Goal: Task Accomplishment & Management: Manage account settings

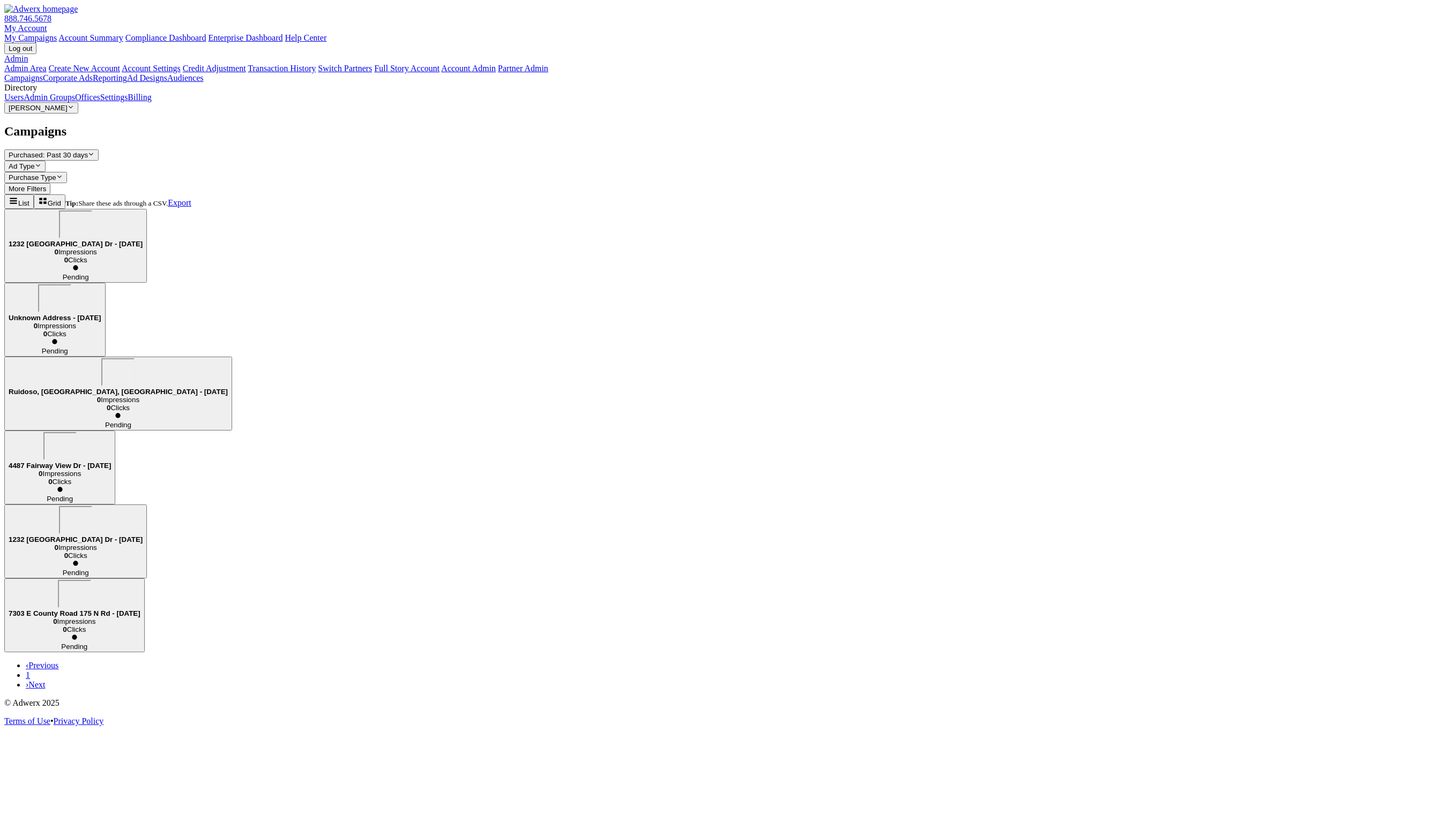
click at [56, 102] on link "Admin Groups" at bounding box center [49, 97] width 52 height 9
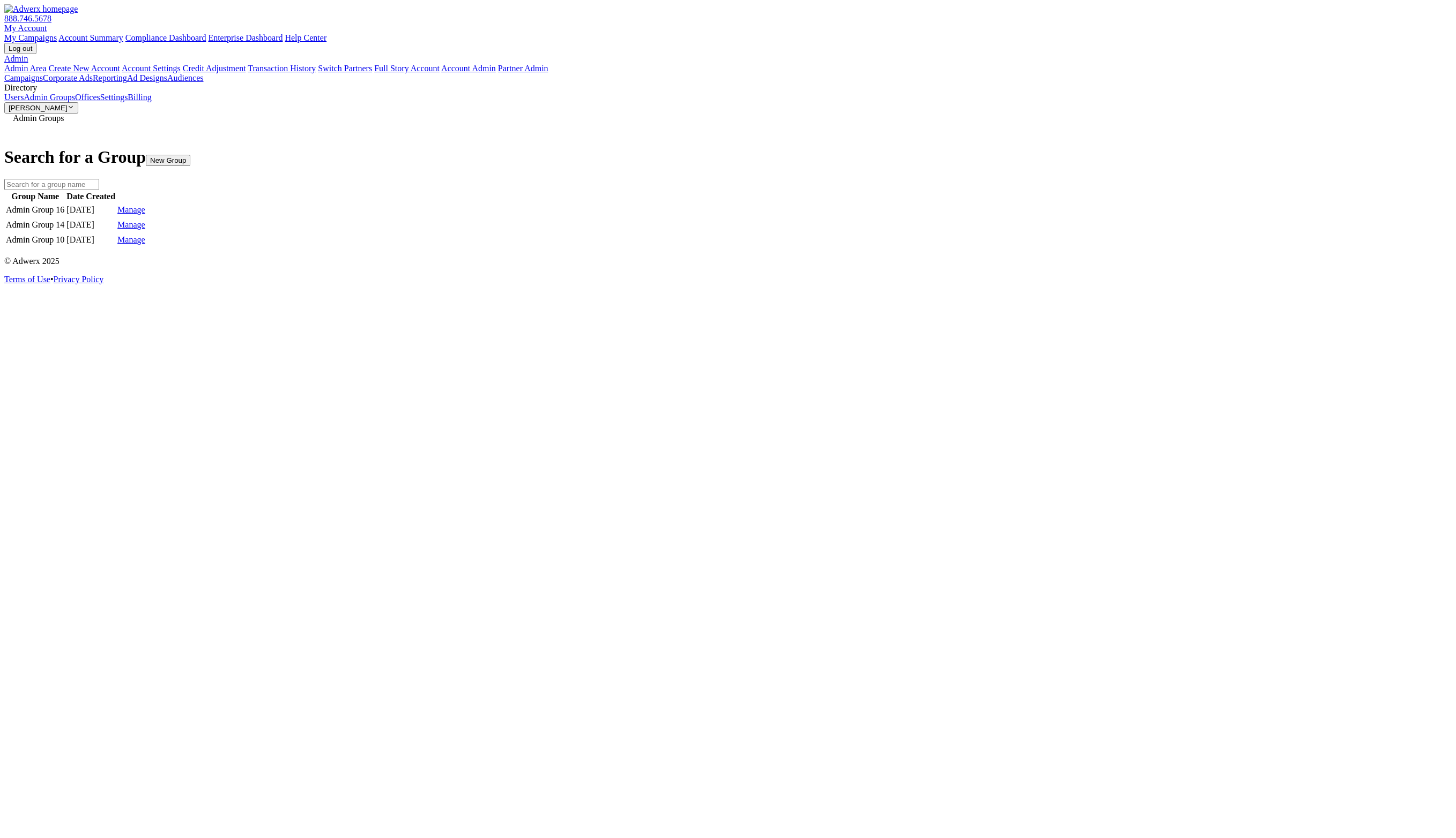
click at [145, 212] on link "Manage" at bounding box center [131, 209] width 28 height 9
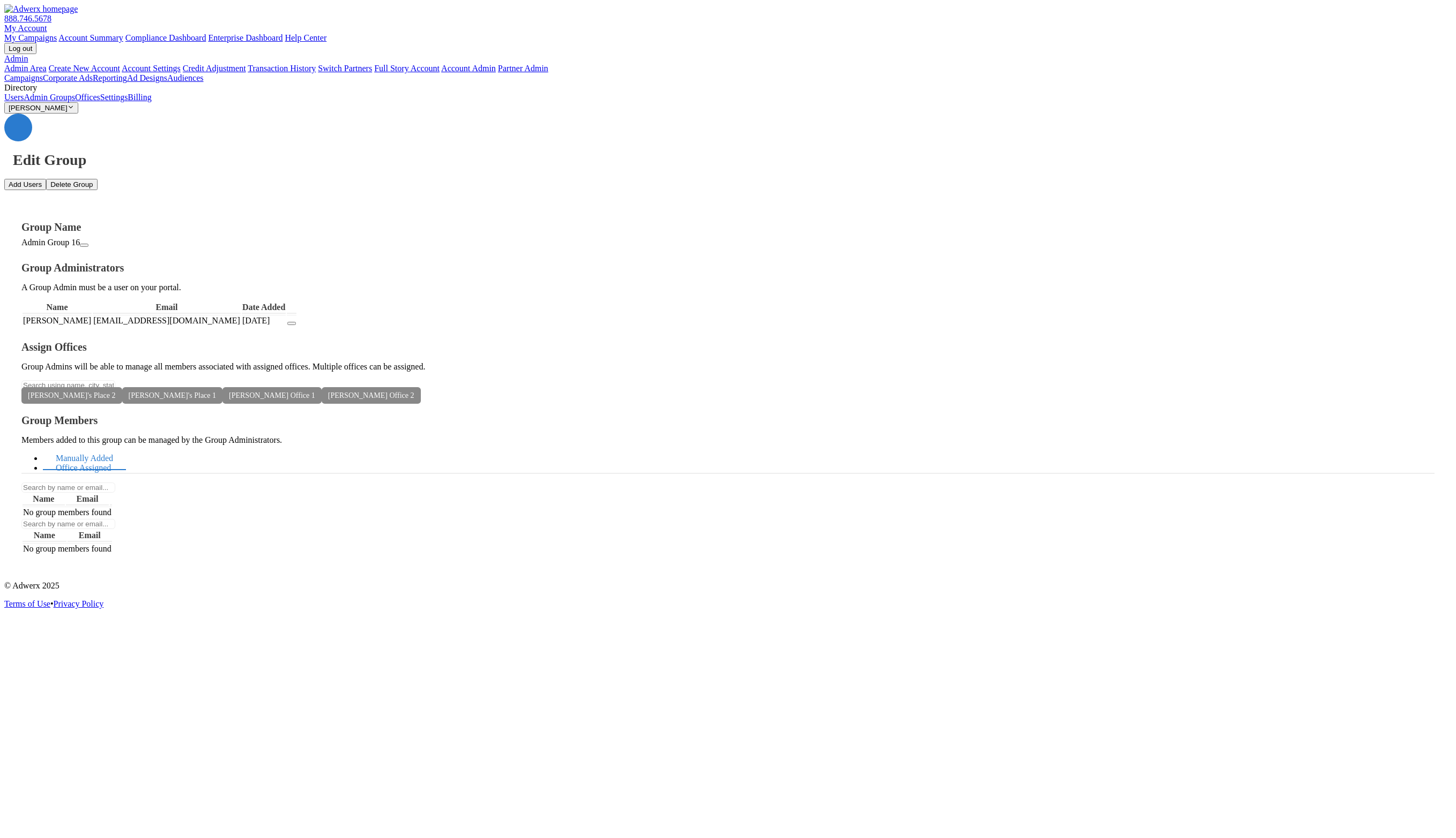
click at [124, 457] on link "Office Assigned" at bounding box center [83, 468] width 81 height 23
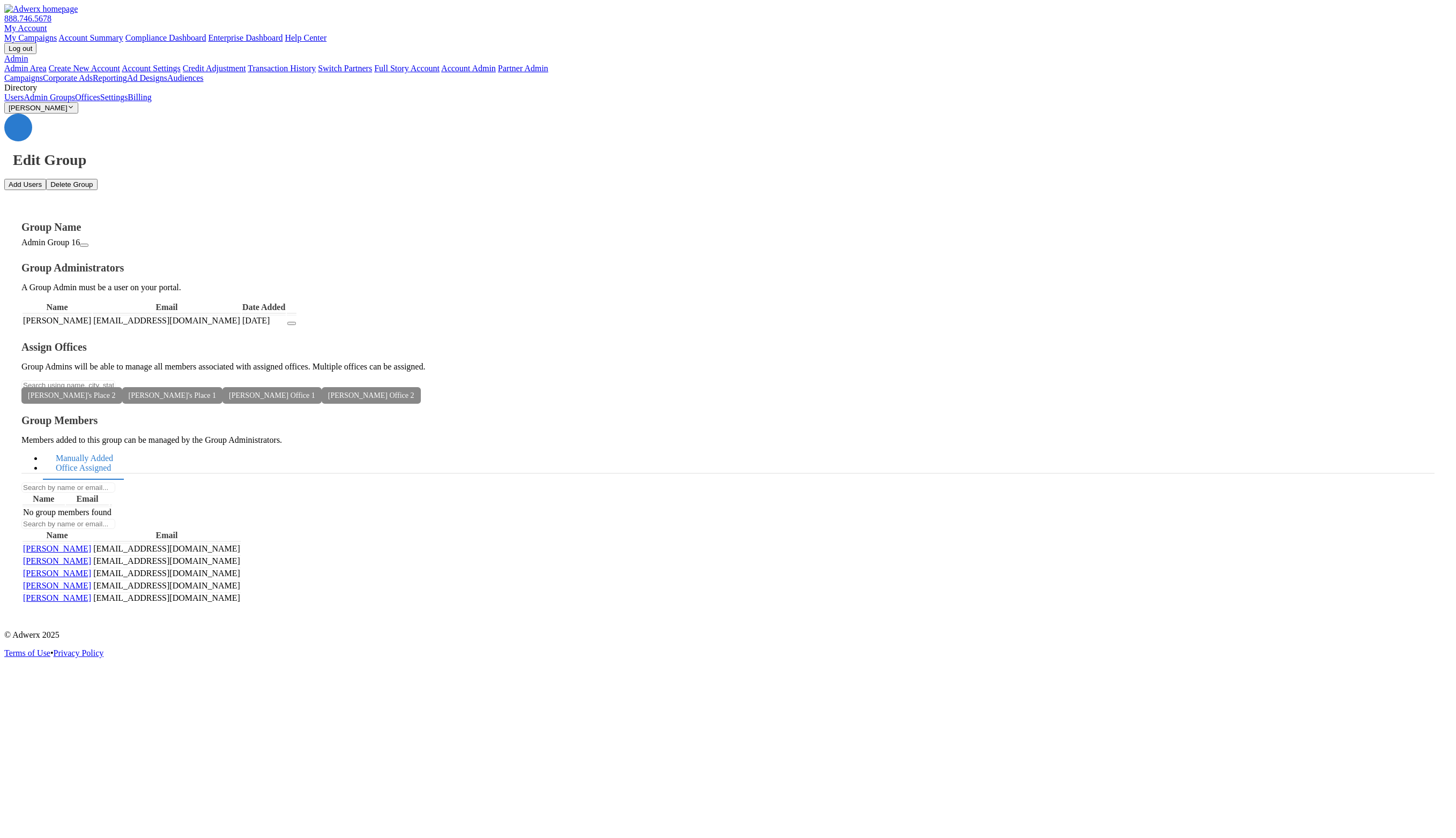
click at [126, 447] on link "Manually Added" at bounding box center [84, 459] width 83 height 23
click at [414, 392] on icon at bounding box center [414, 395] width 0 height 8
click at [315, 392] on icon at bounding box center [315, 395] width 0 height 8
click at [223, 387] on span "Jon's Place 1" at bounding box center [172, 395] width 101 height 17
click at [216, 392] on icon at bounding box center [216, 395] width 0 height 8
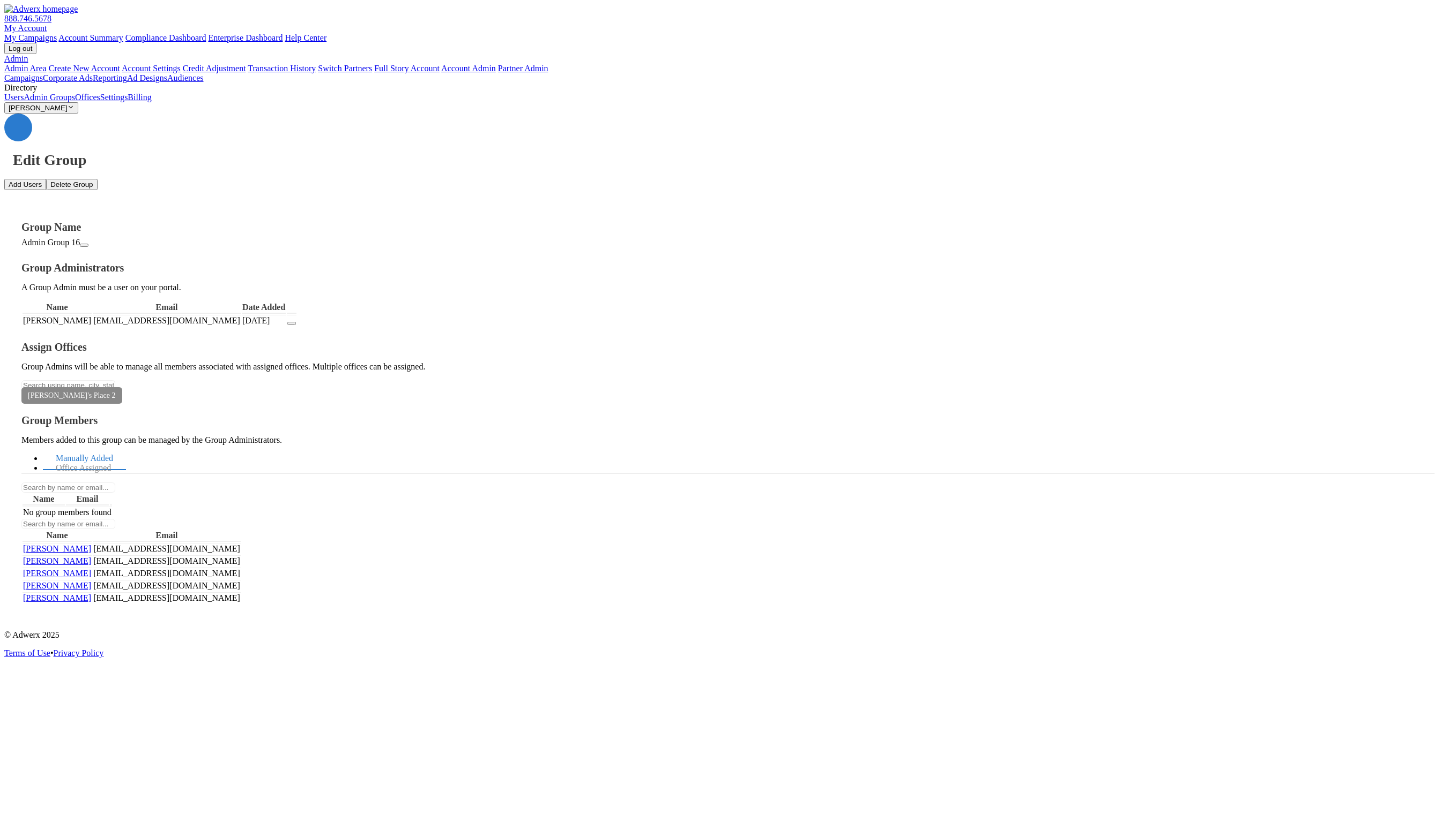
click at [116, 392] on icon at bounding box center [116, 395] width 0 height 8
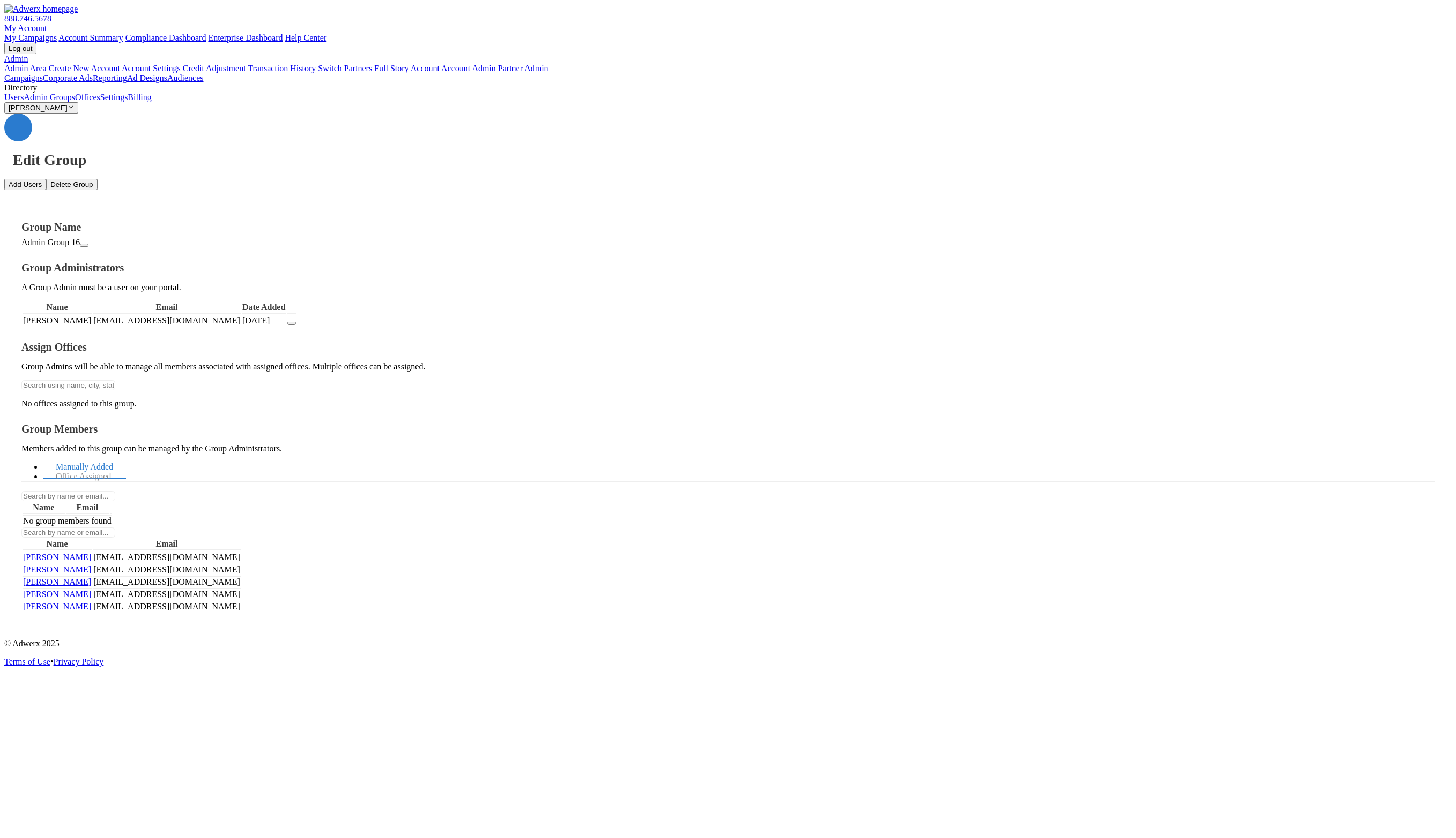
click at [74, 102] on link "Admin Groups" at bounding box center [49, 97] width 52 height 9
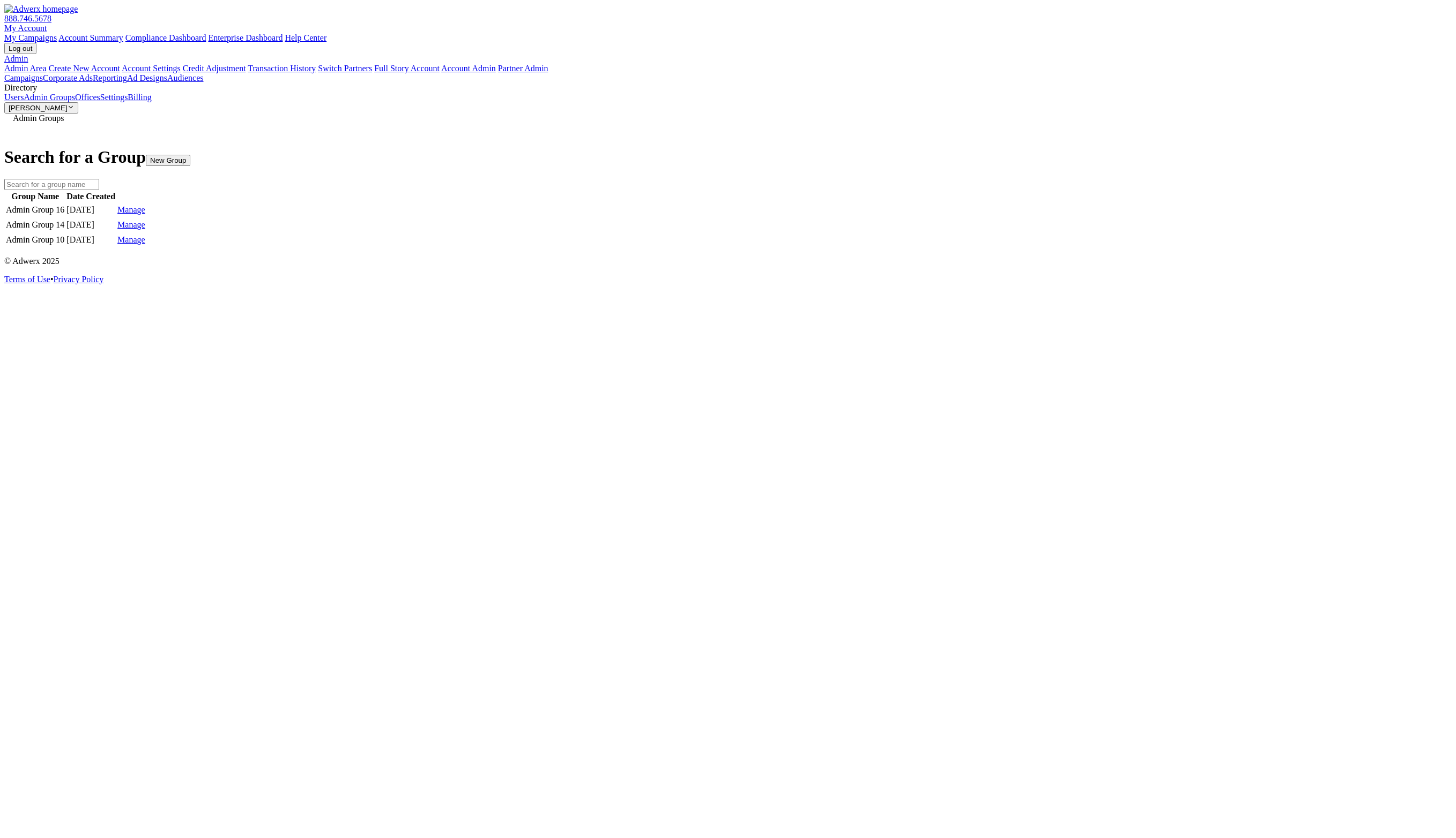
click at [145, 244] on link "Manage" at bounding box center [131, 240] width 28 height 9
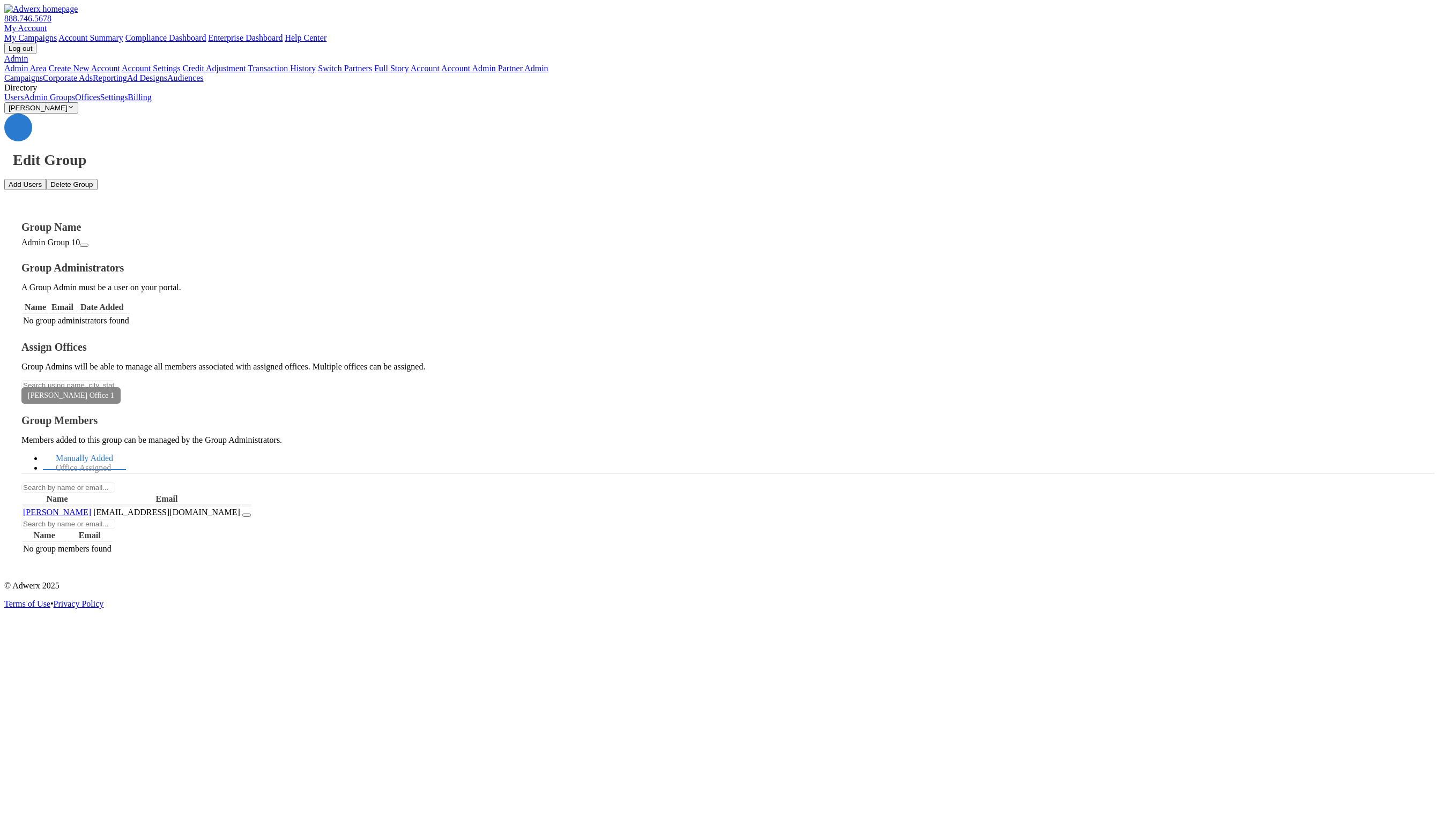
click at [97, 179] on button "Delete Group" at bounding box center [71, 184] width 51 height 12
click at [86, 697] on button "Delete Group" at bounding box center [61, 703] width 51 height 12
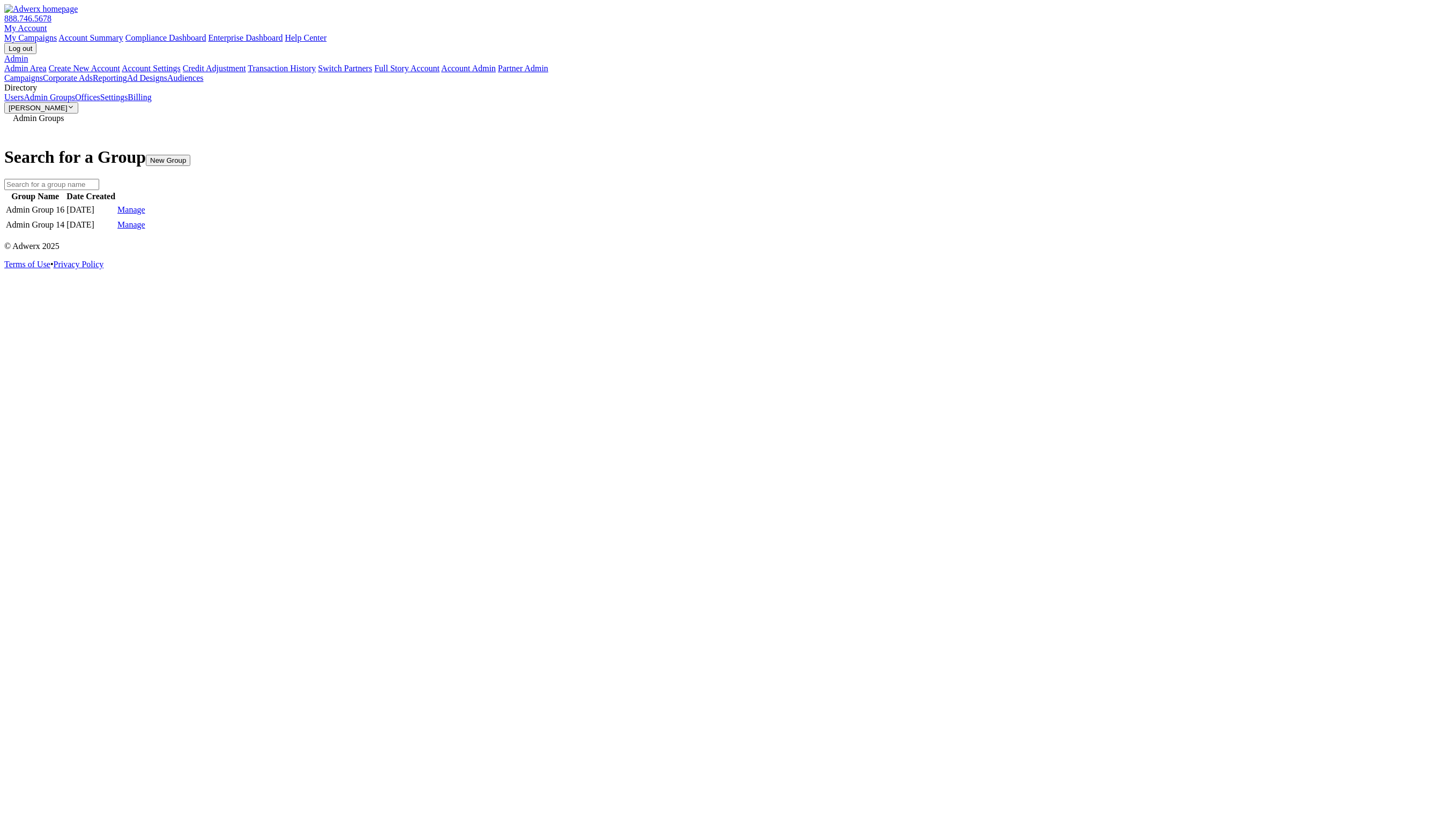
click at [145, 229] on link "Manage" at bounding box center [131, 224] width 28 height 9
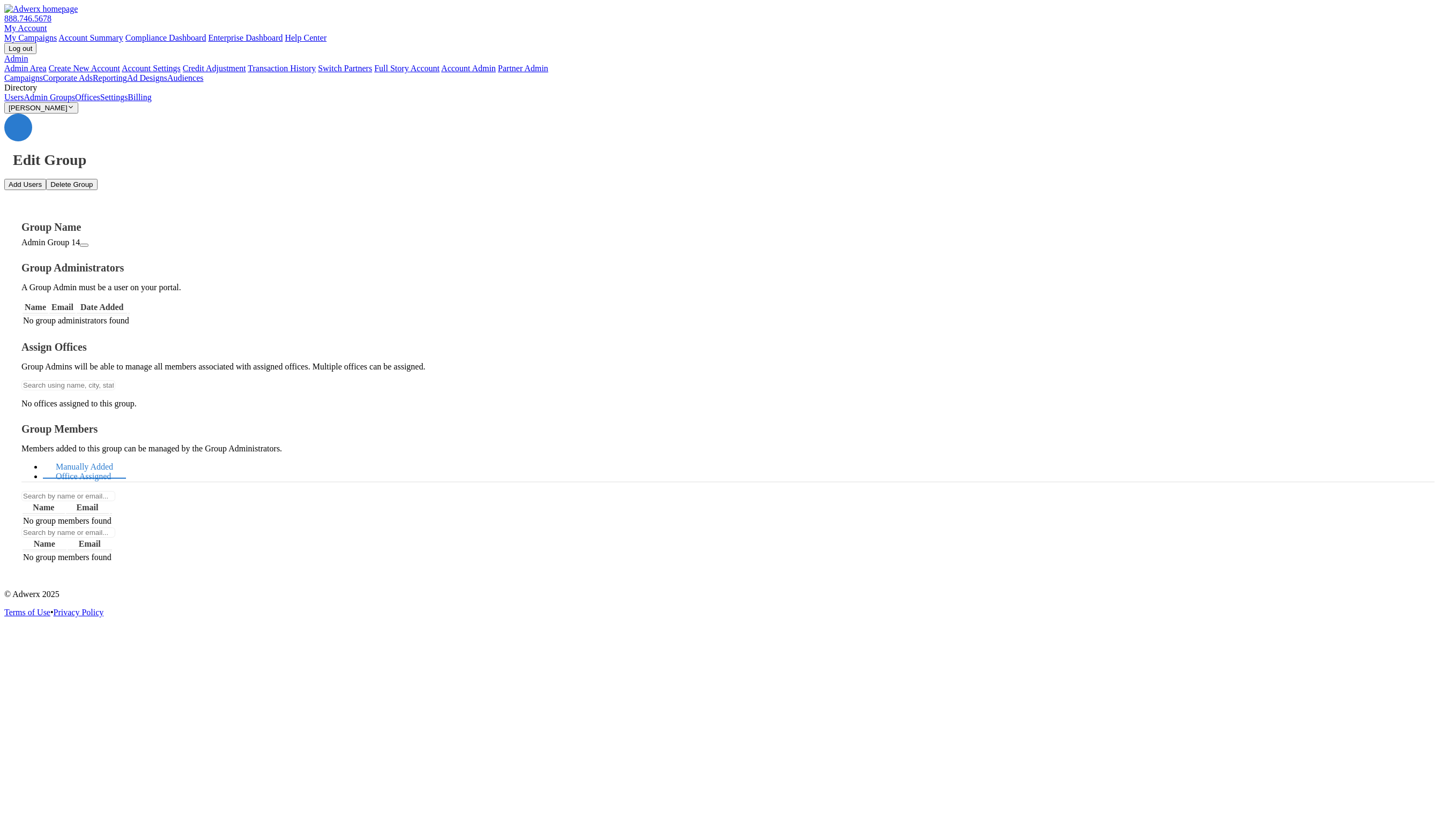
click at [124, 466] on link "Office Assigned" at bounding box center [83, 477] width 81 height 23
click at [97, 179] on button "Delete Group" at bounding box center [71, 184] width 51 height 12
click at [789, 670] on div "Are you sure you want to delete the admin group " Admin Group 14 " ? This actio…" at bounding box center [728, 694] width 1447 height 48
click at [86, 706] on button "Delete Group" at bounding box center [61, 712] width 51 height 12
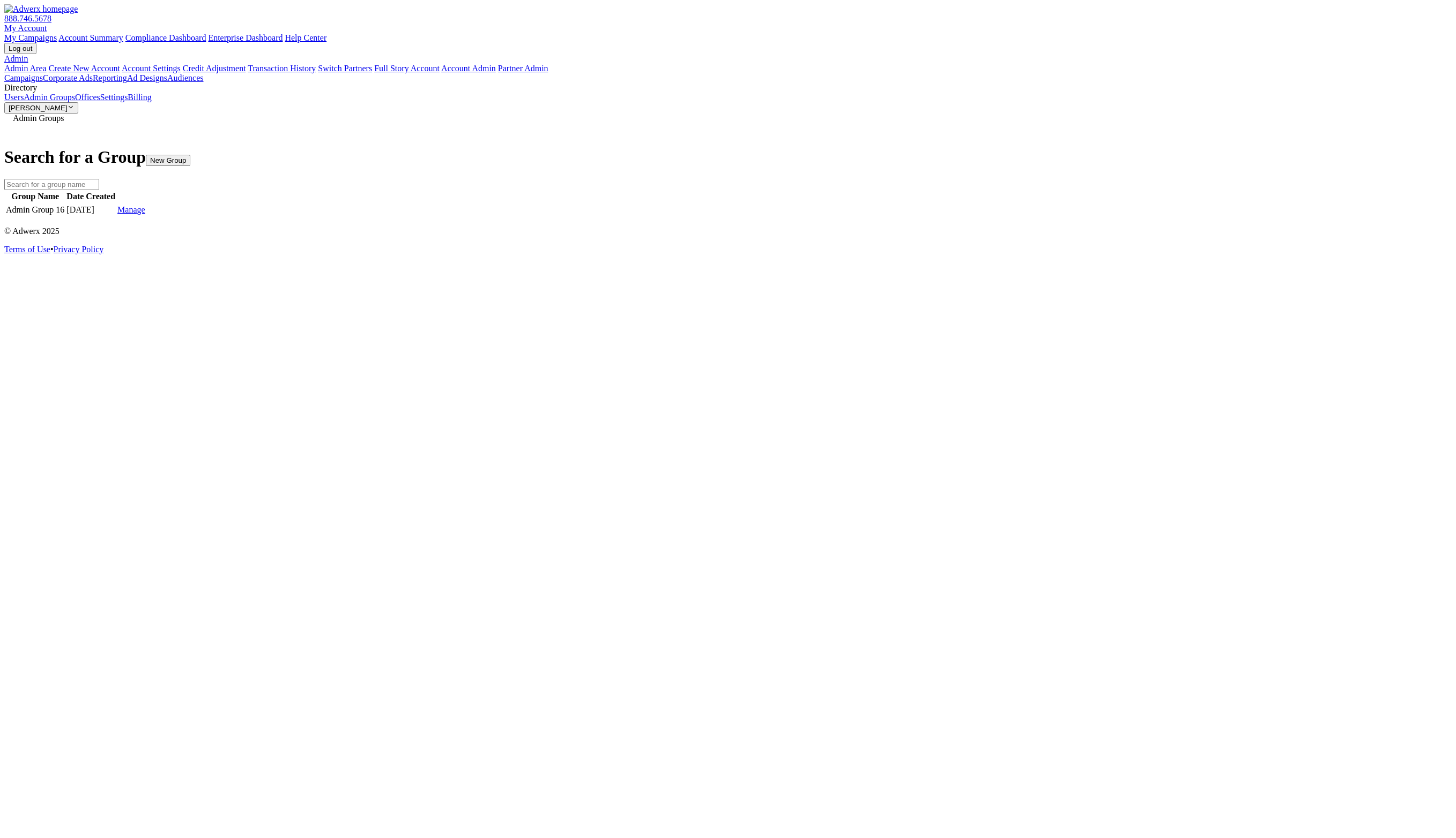
click at [145, 205] on link "Manage" at bounding box center [131, 209] width 28 height 9
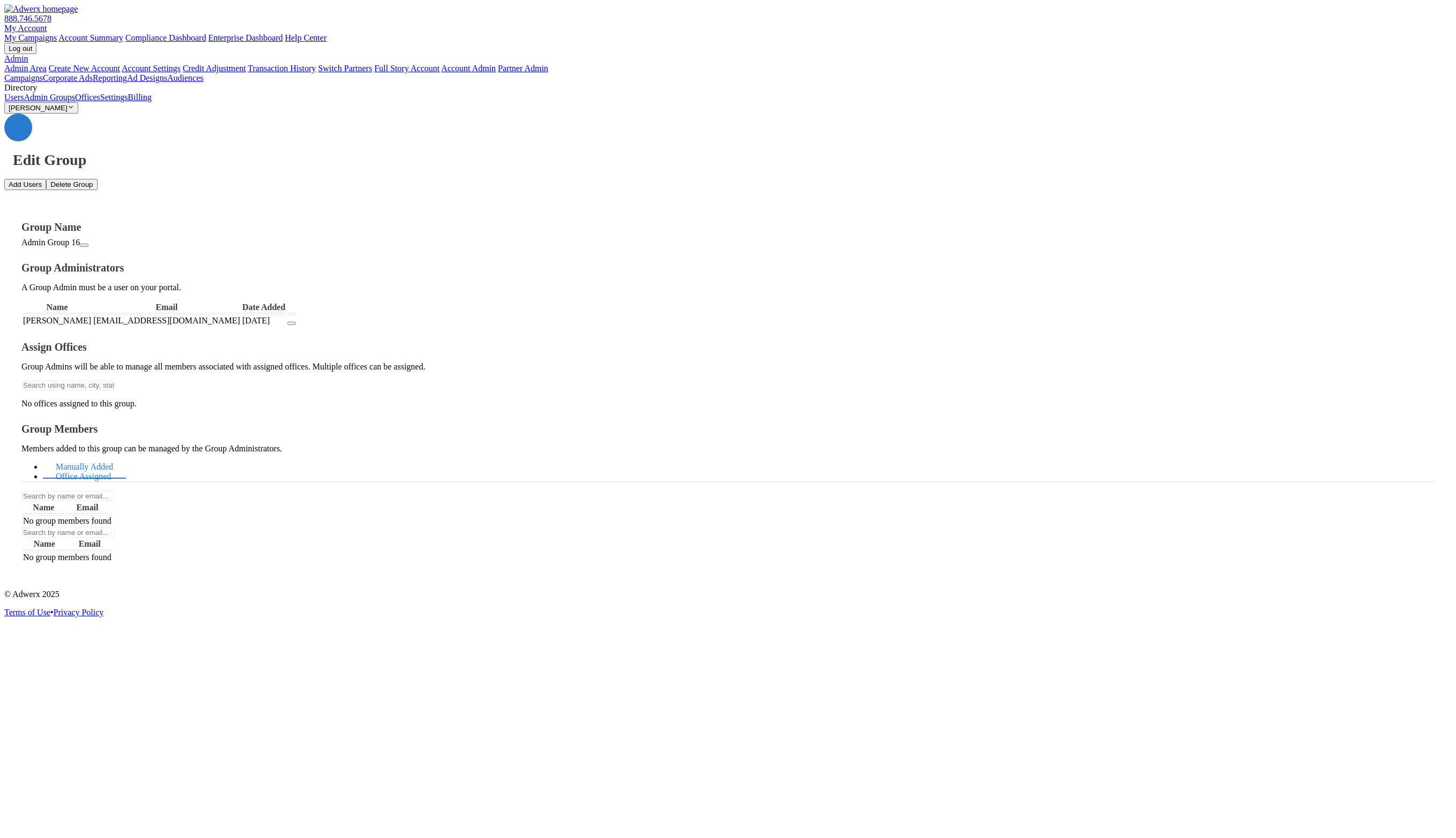
click at [124, 466] on link "Office Assigned" at bounding box center [83, 477] width 81 height 23
drag, startPoint x: 433, startPoint y: 247, endPoint x: 379, endPoint y: 245, distance: 54.0
click at [241, 315] on td "[EMAIL_ADDRESS][DOMAIN_NAME]" at bounding box center [167, 321] width 148 height 12
copy td "[EMAIL_ADDRESS][DOMAIN_NAME]"
click at [28, 54] on link "Admin" at bounding box center [16, 59] width 23 height 9
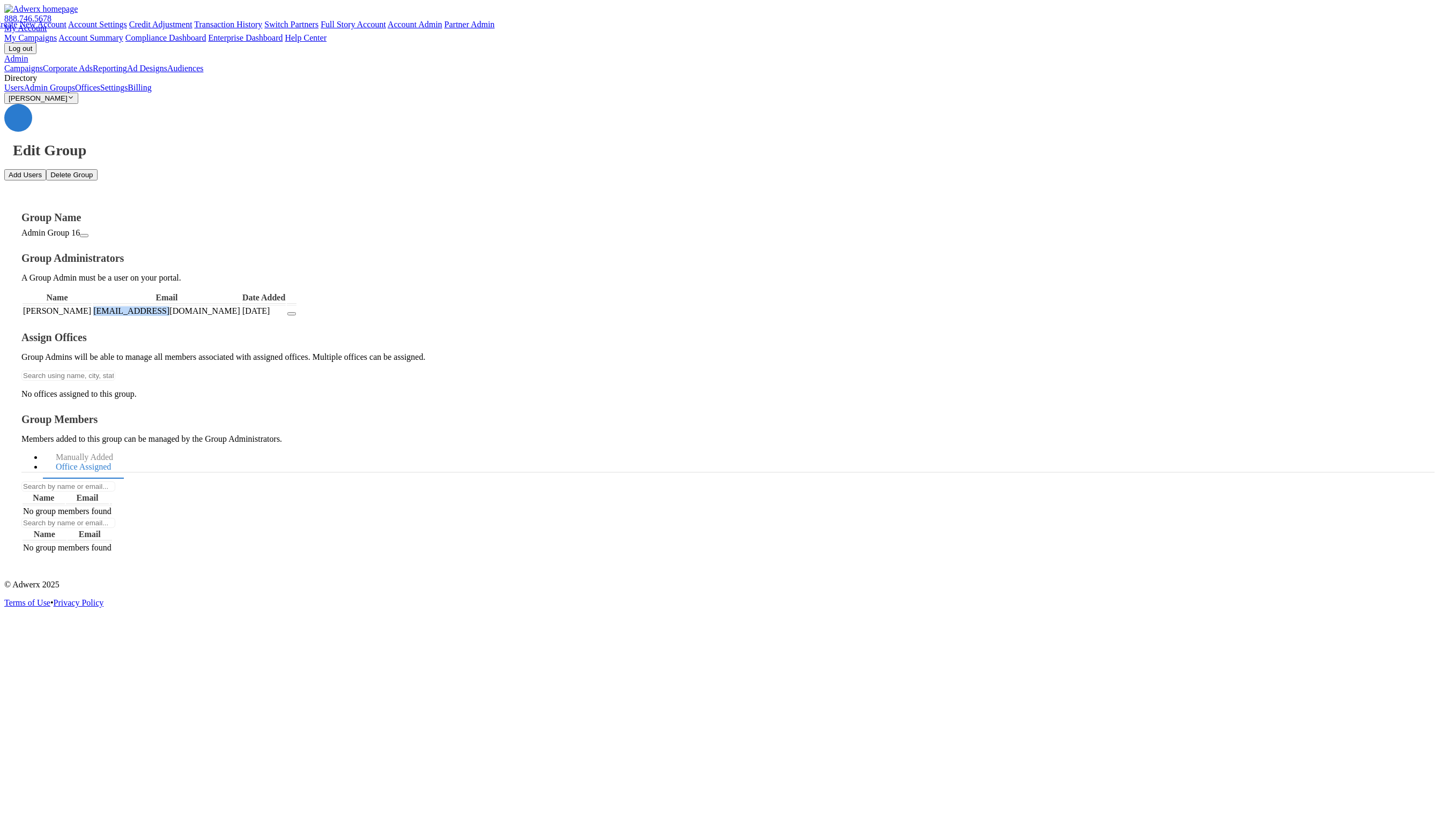
click at [47, 23] on link "My Account" at bounding box center [26, 28] width 43 height 9
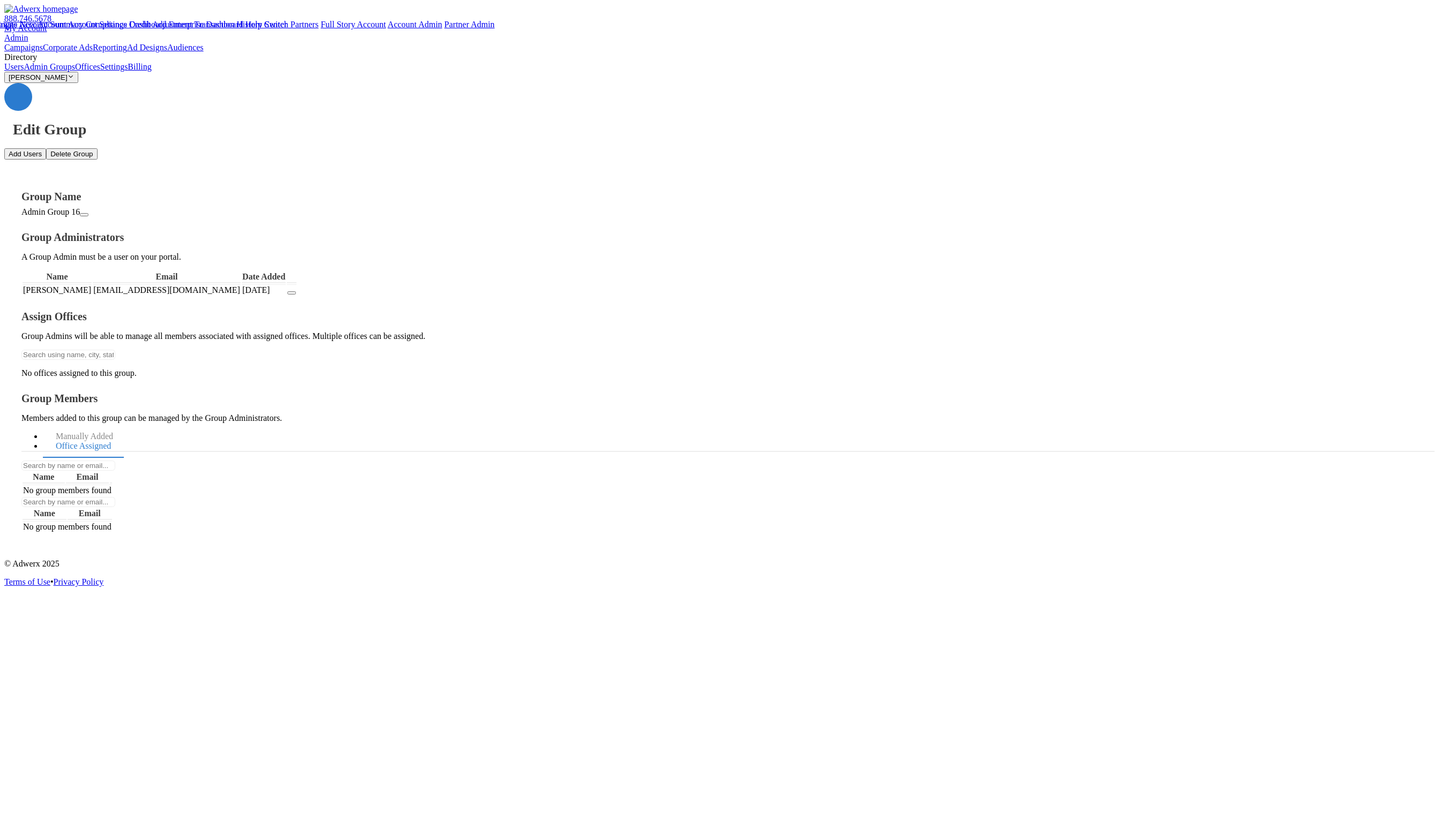
click at [469, 423] on div "Edit Group Add Users Delete Group Group Name Admin Group 16 Group Administrator…" at bounding box center [728, 316] width 1447 height 468
click at [47, 23] on link "My Account" at bounding box center [26, 28] width 43 height 9
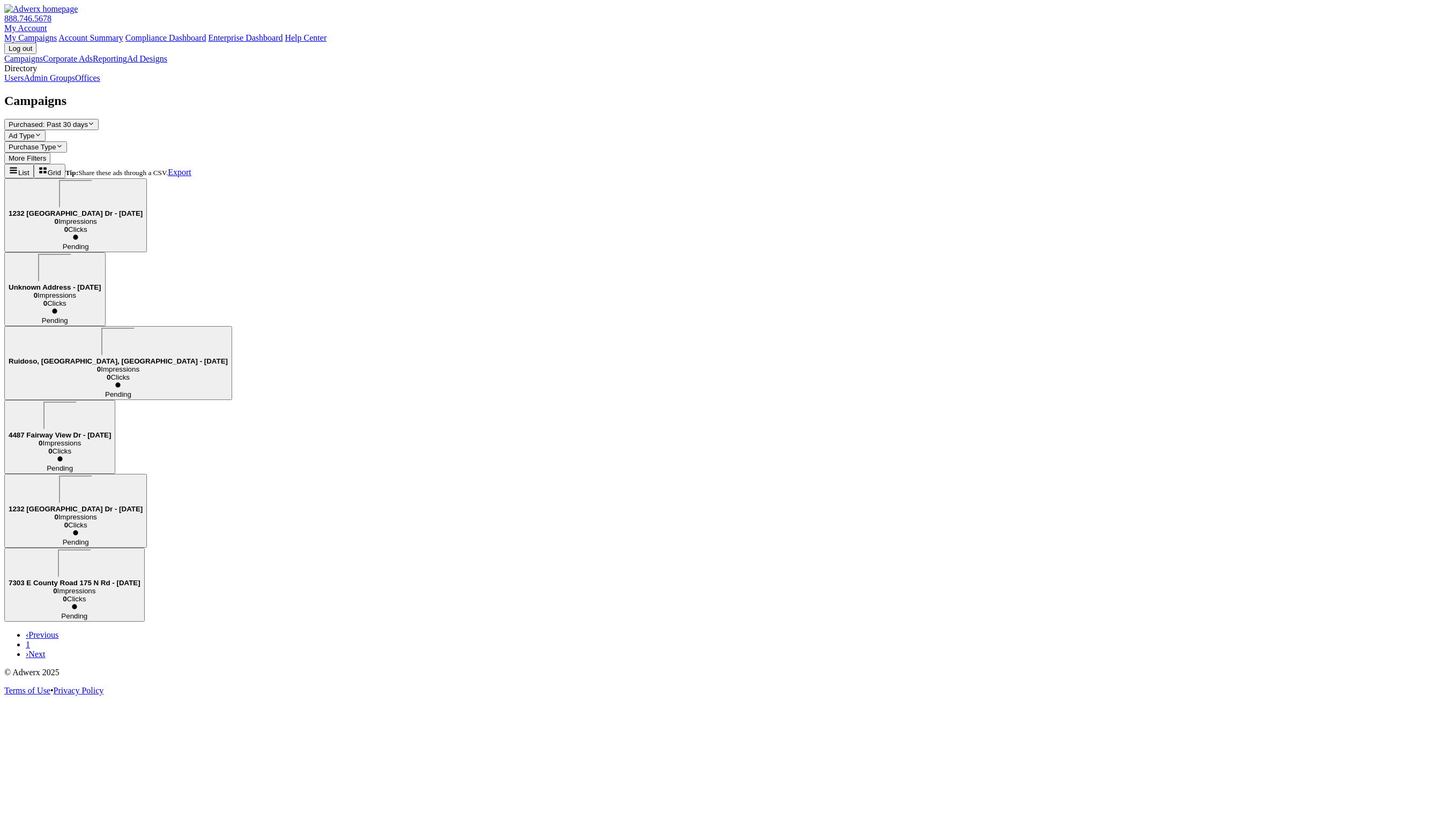
click at [75, 83] on link "Admin Groups" at bounding box center [49, 77] width 52 height 9
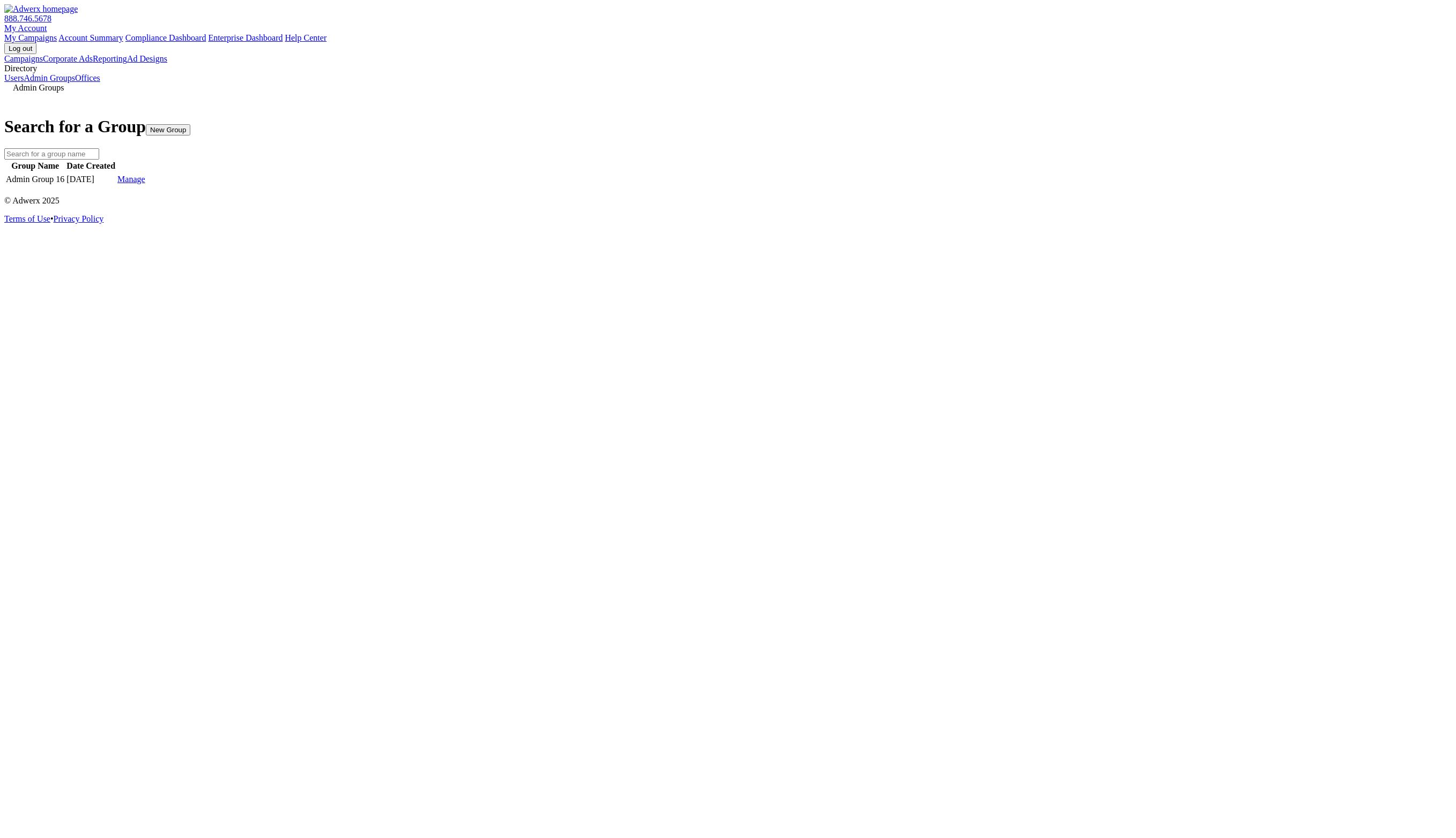
click at [145, 183] on link "Manage" at bounding box center [131, 179] width 28 height 9
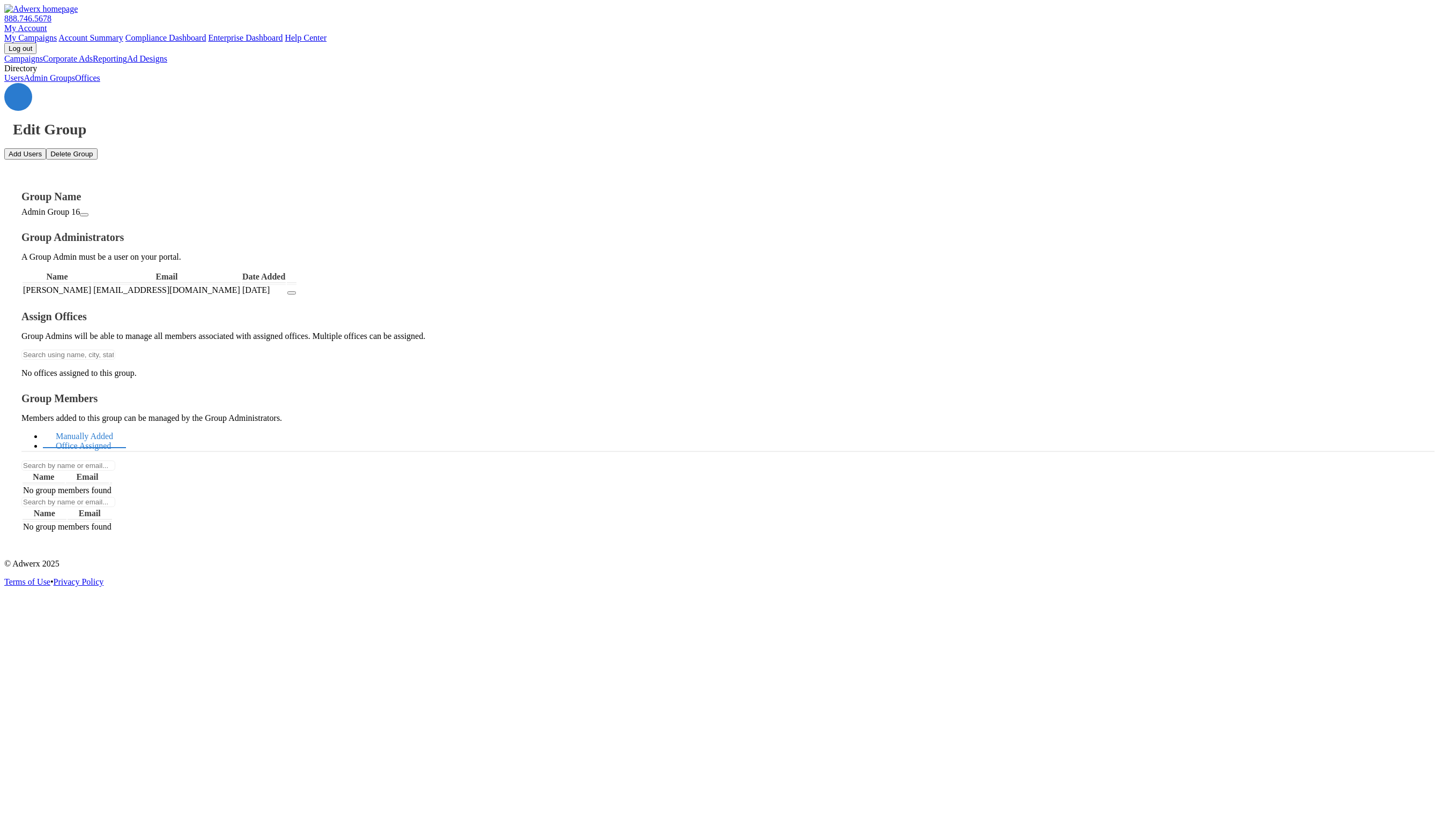
click at [124, 435] on link "Office Assigned" at bounding box center [83, 446] width 81 height 23
click at [126, 426] on link "Manually Added" at bounding box center [84, 437] width 83 height 23
click at [124, 435] on link "Office Assigned" at bounding box center [83, 446] width 81 height 23
click at [115, 350] on input "text" at bounding box center [68, 354] width 94 height 10
type input "raymon"
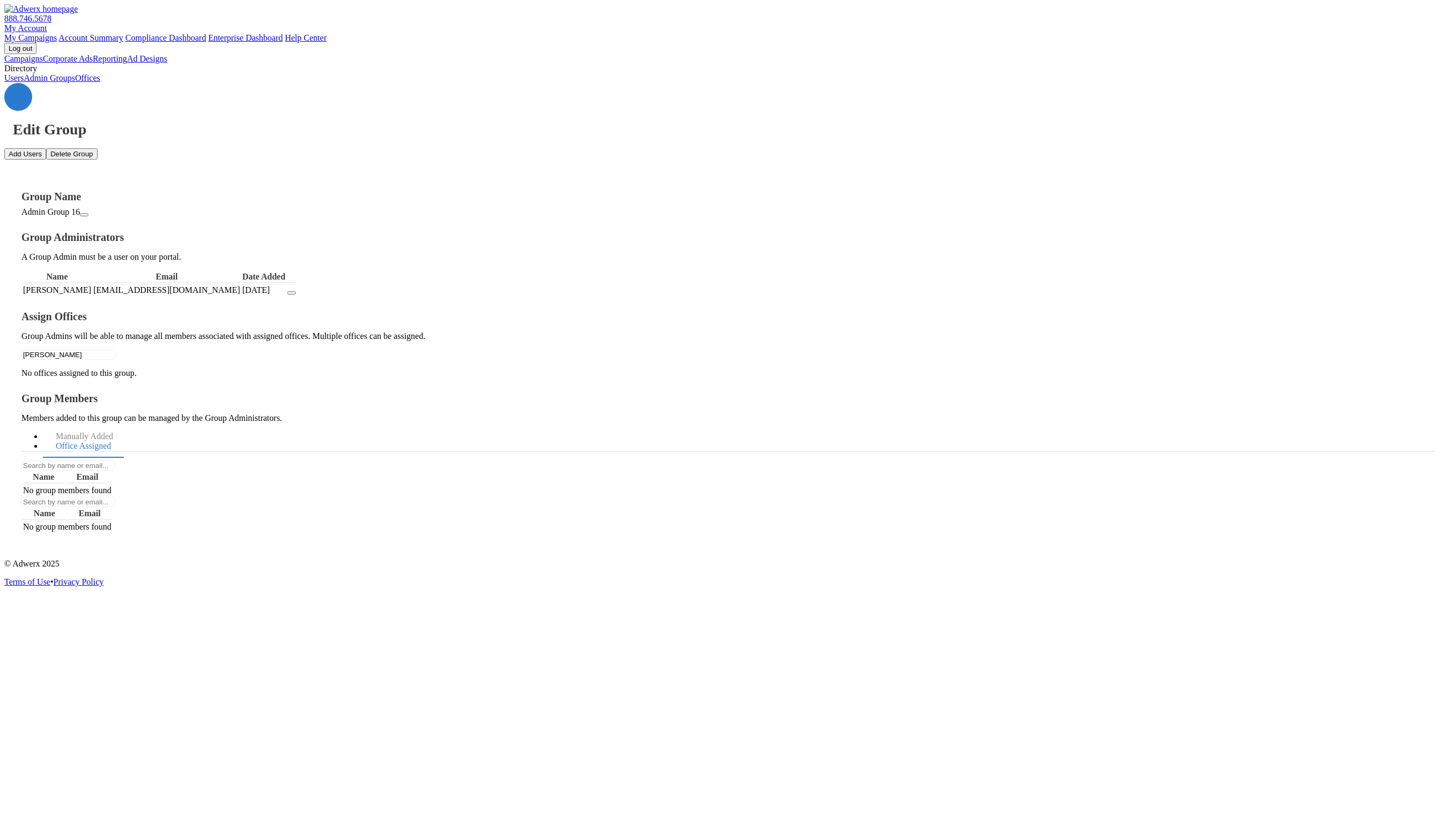
click at [247, 838] on button "[PERSON_NAME] Office 1" at bounding box center [728, 845] width 1456 height 14
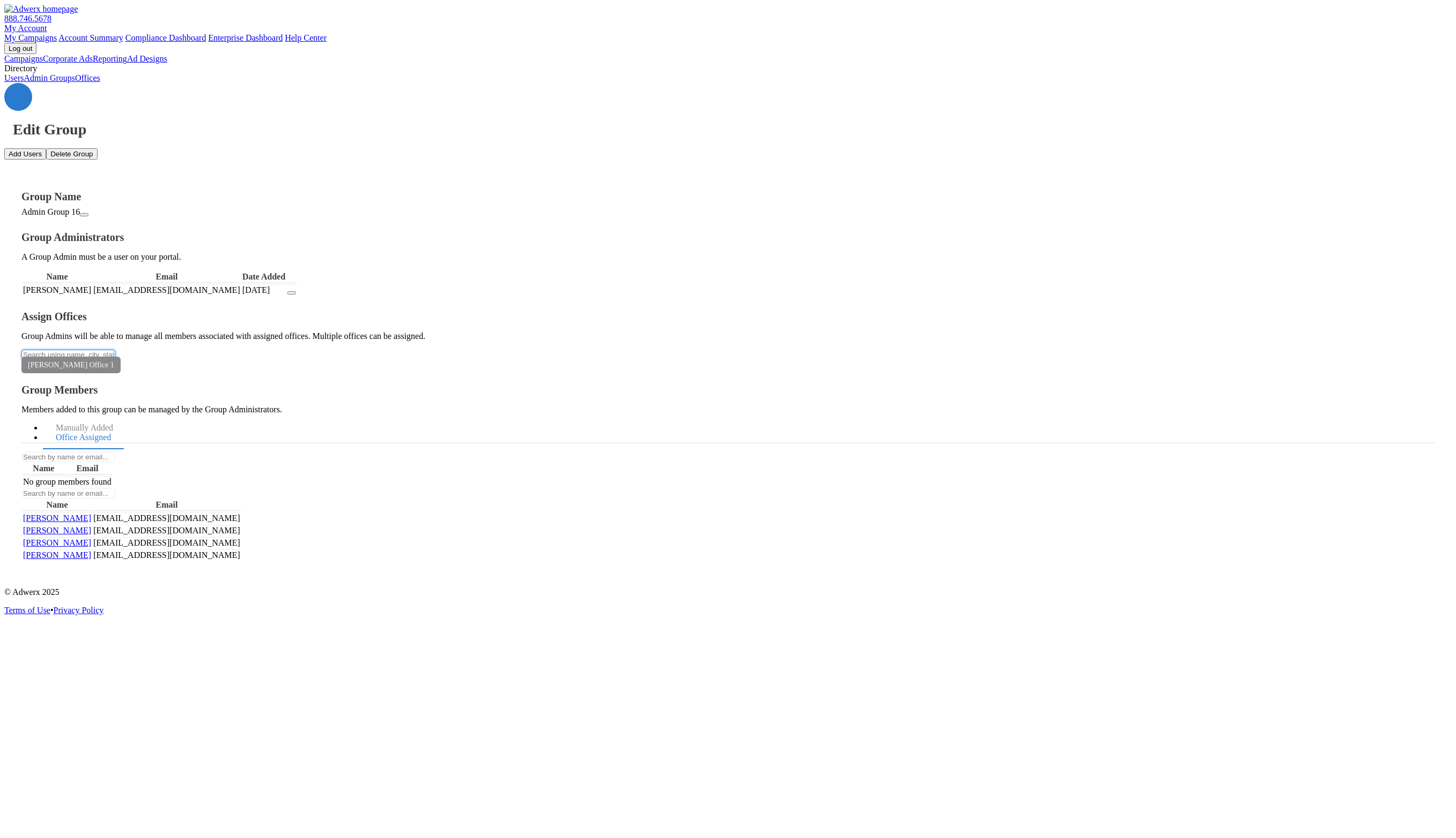
click at [115, 350] on input "text" at bounding box center [68, 354] width 94 height 10
type input "Ra"
click at [230, 838] on button "Raymond Office 2" at bounding box center [728, 845] width 1456 height 14
click at [407, 453] on div "Edit Group Add Users Delete Group Group Name Admin Group 16 Group Administrator…" at bounding box center [728, 330] width 1447 height 496
click at [115, 350] on input "text" at bounding box center [68, 354] width 94 height 10
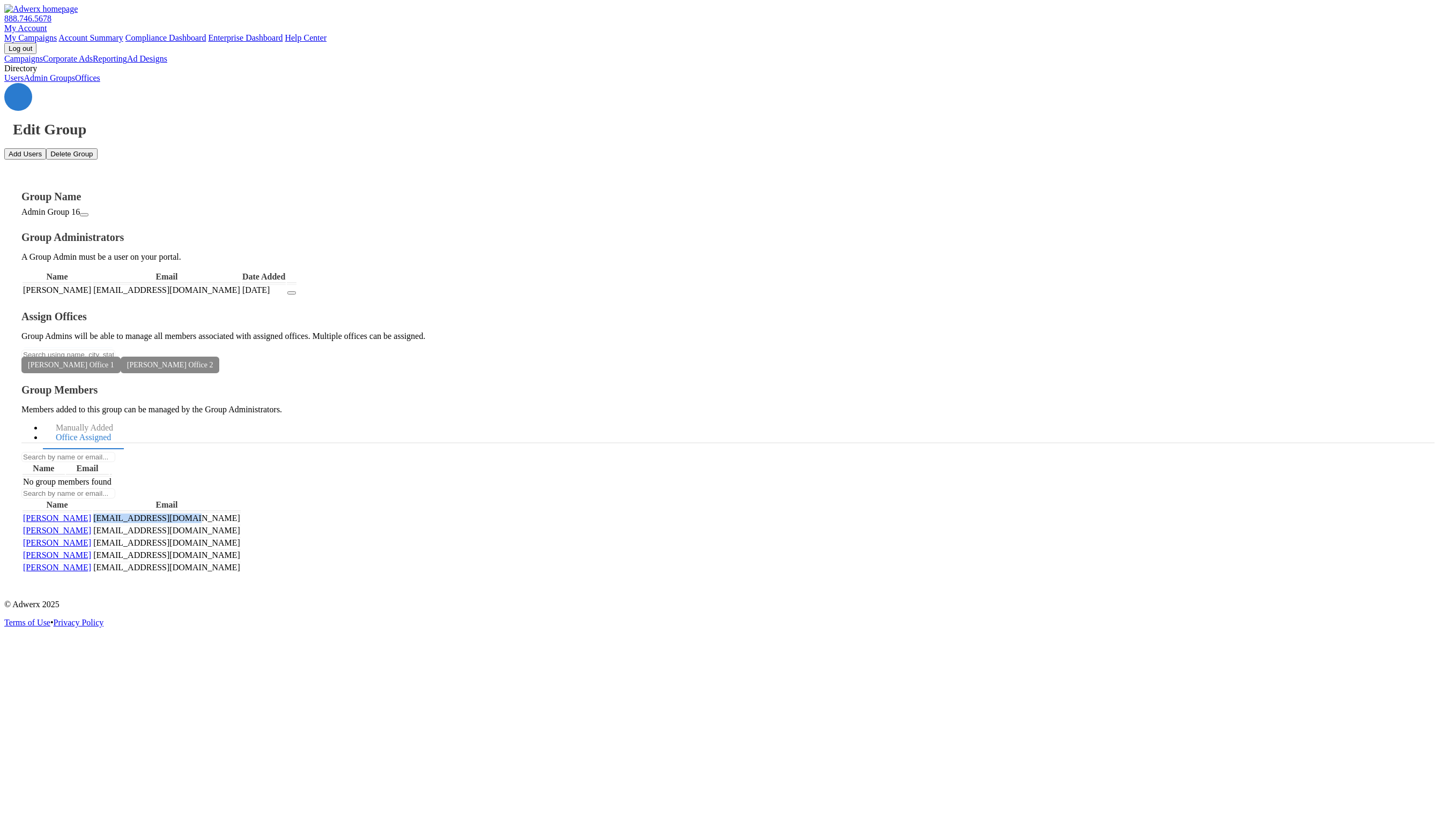
drag, startPoint x: 1100, startPoint y: 270, endPoint x: 1049, endPoint y: 269, distance: 51.0
click at [241, 513] on tr "ray ray rayrayray@raytest.com" at bounding box center [131, 518] width 218 height 12
click at [241, 513] on td "rayrayray@raytest.com" at bounding box center [167, 518] width 148 height 12
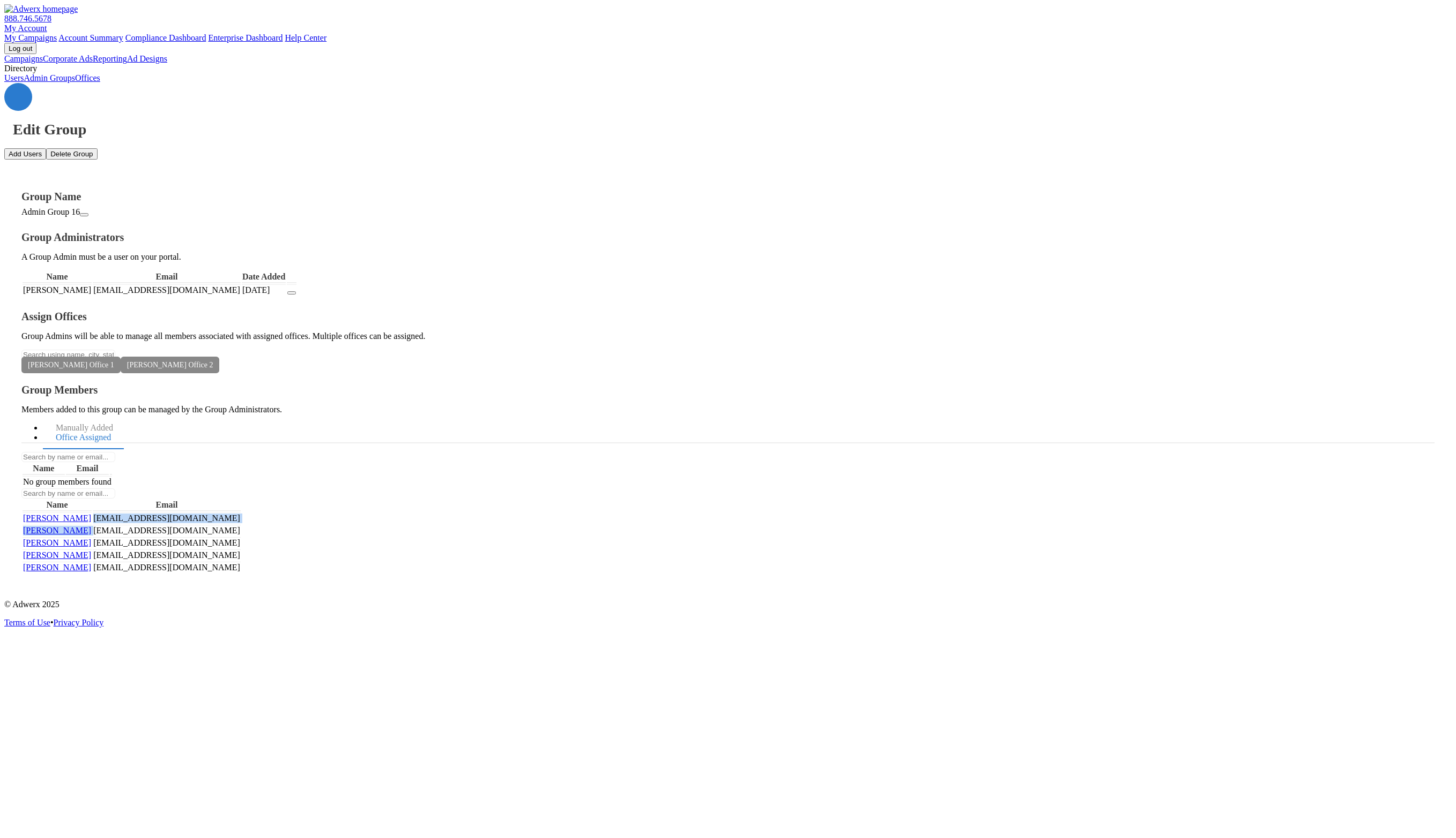
click at [241, 513] on td "rayrayray@raytest.com" at bounding box center [167, 518] width 148 height 12
copy tbody "rayrayray@raytest.com Ray Ruiz"
click at [126, 417] on link "Manually Added" at bounding box center [84, 428] width 83 height 23
click at [124, 427] on link "Office Assigned" at bounding box center [83, 438] width 81 height 23
click at [46, 149] on button "Add Users" at bounding box center [25, 154] width 42 height 12
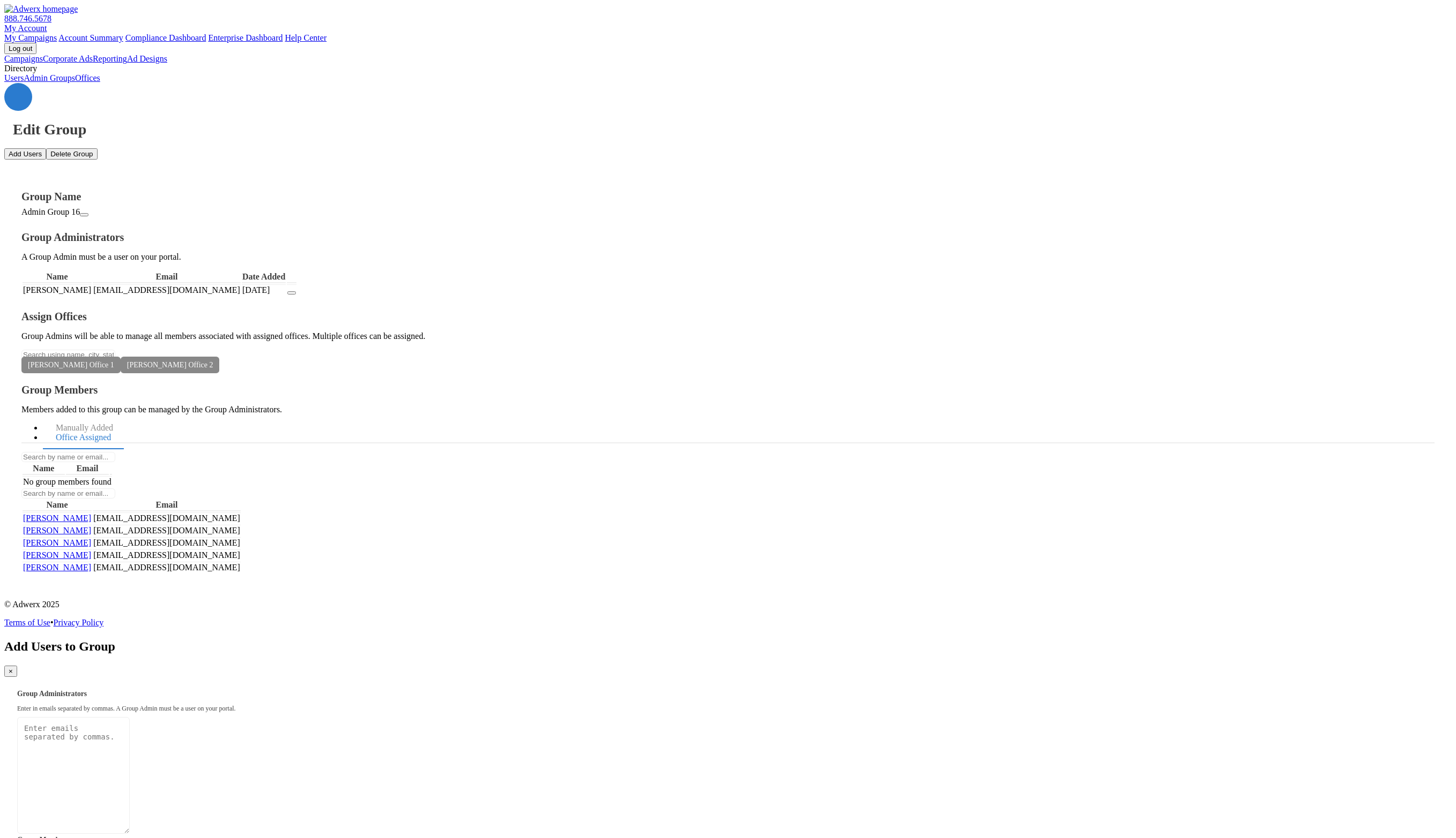
click at [130, 717] on textarea "Group Administrators" at bounding box center [73, 775] width 112 height 117
paste textarea "rayrayray@raytest.com"
type textarea "rayrayray@raytest.com"
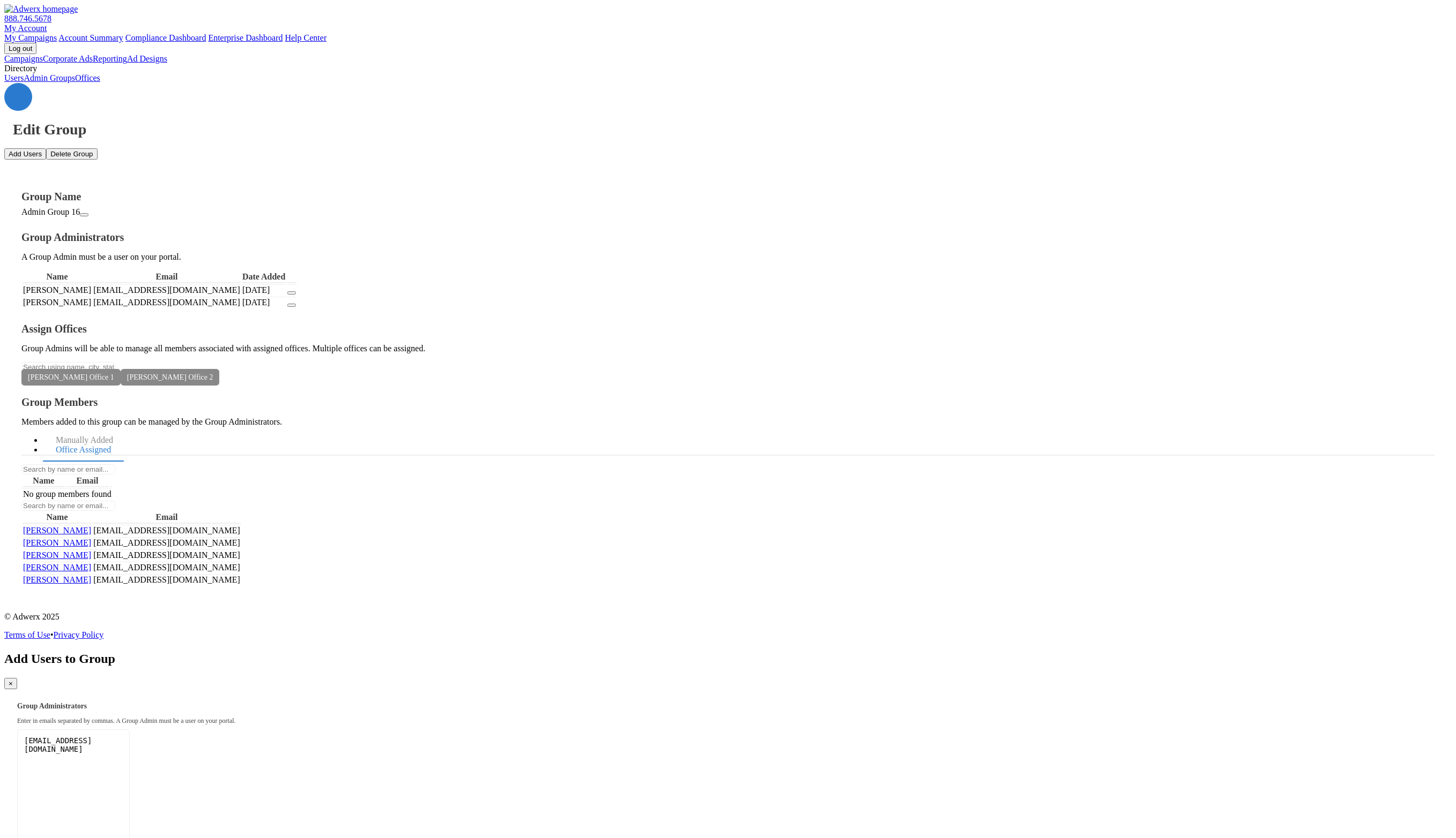
click at [17, 678] on button "×" at bounding box center [11, 683] width 12 height 12
drag, startPoint x: 413, startPoint y: 278, endPoint x: 363, endPoint y: 275, distance: 50.1
click at [241, 297] on td "[EMAIL_ADDRESS][DOMAIN_NAME]" at bounding box center [167, 302] width 148 height 12
copy td "[EMAIL_ADDRESS][DOMAIN_NAME]"
click at [291, 293] on icon "button" at bounding box center [291, 293] width 0 height 0
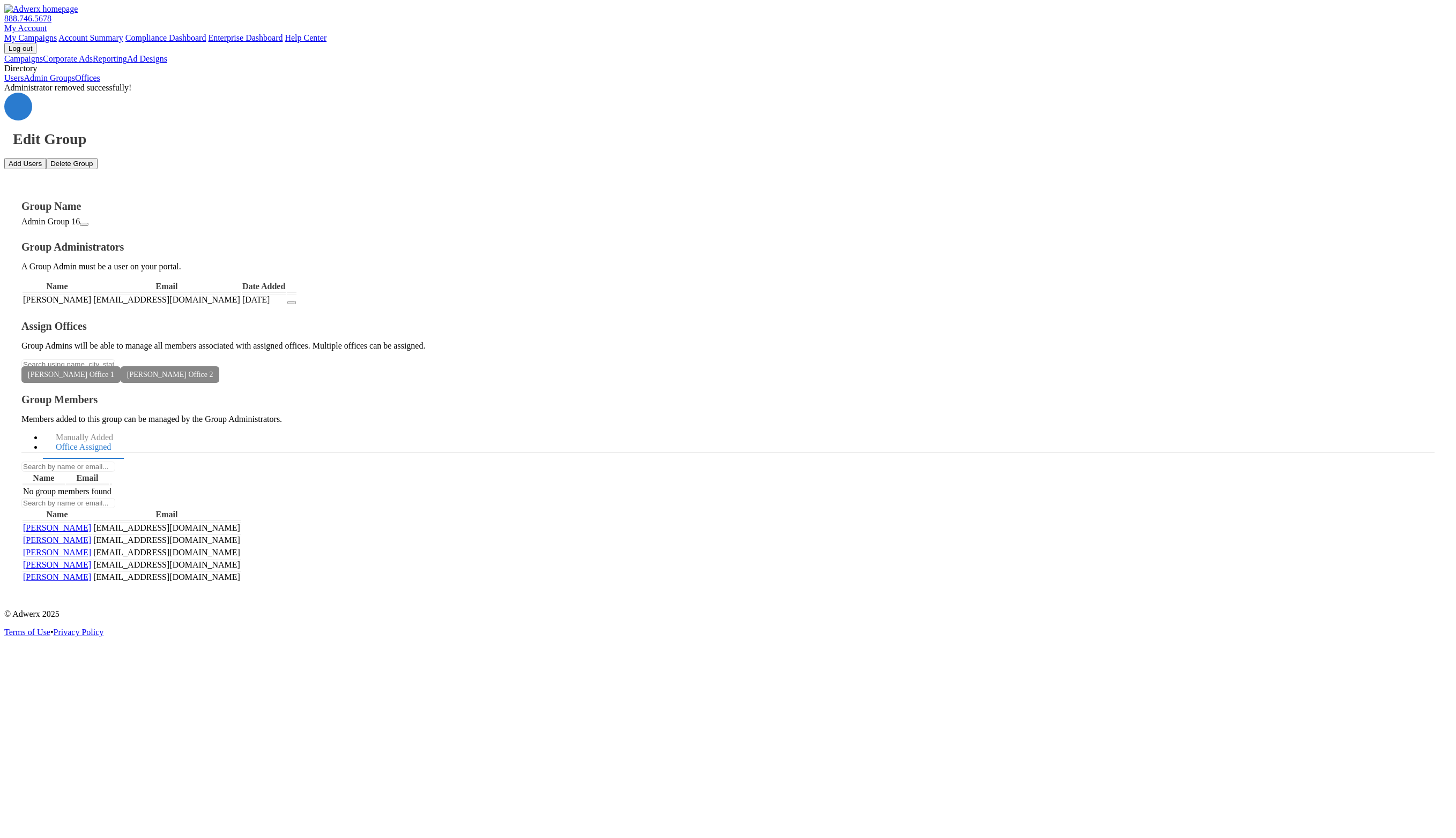
click at [728, 455] on div "Group Name Admin Group 16 Group Administrators A Group Admin must be a user on …" at bounding box center [728, 385] width 1447 height 432
click at [126, 427] on link "Manually Added" at bounding box center [84, 438] width 83 height 23
click at [124, 436] on link "Office Assigned" at bounding box center [83, 448] width 81 height 23
click at [126, 427] on link "Manually Added" at bounding box center [84, 438] width 83 height 23
click at [124, 436] on link "Office Assigned" at bounding box center [83, 448] width 81 height 23
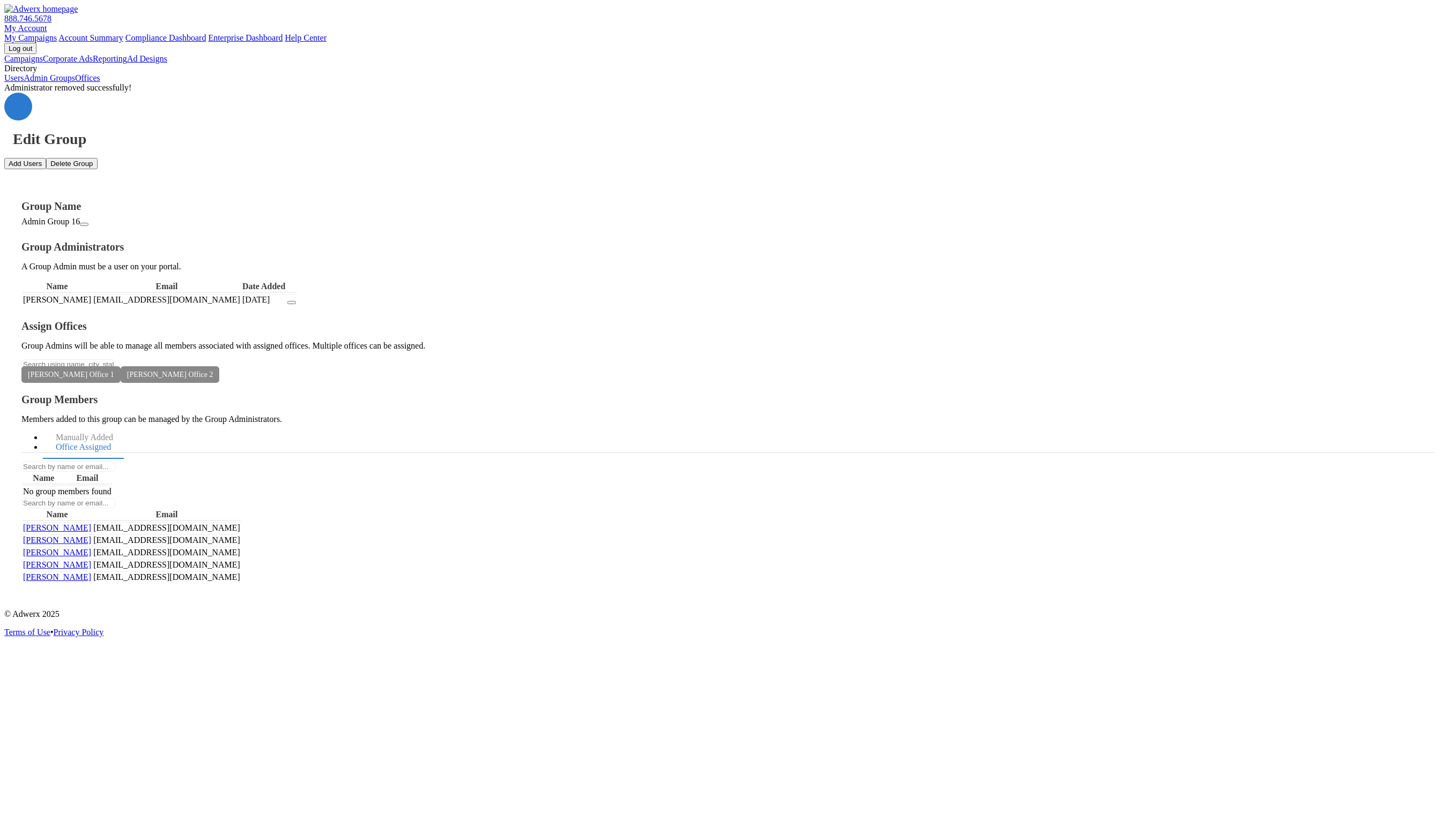
click at [220, 383] on span "Raymond Office 2" at bounding box center [169, 374] width 99 height 17
click at [213, 378] on icon at bounding box center [213, 374] width 0 height 8
click at [114, 378] on icon at bounding box center [114, 374] width 0 height 8
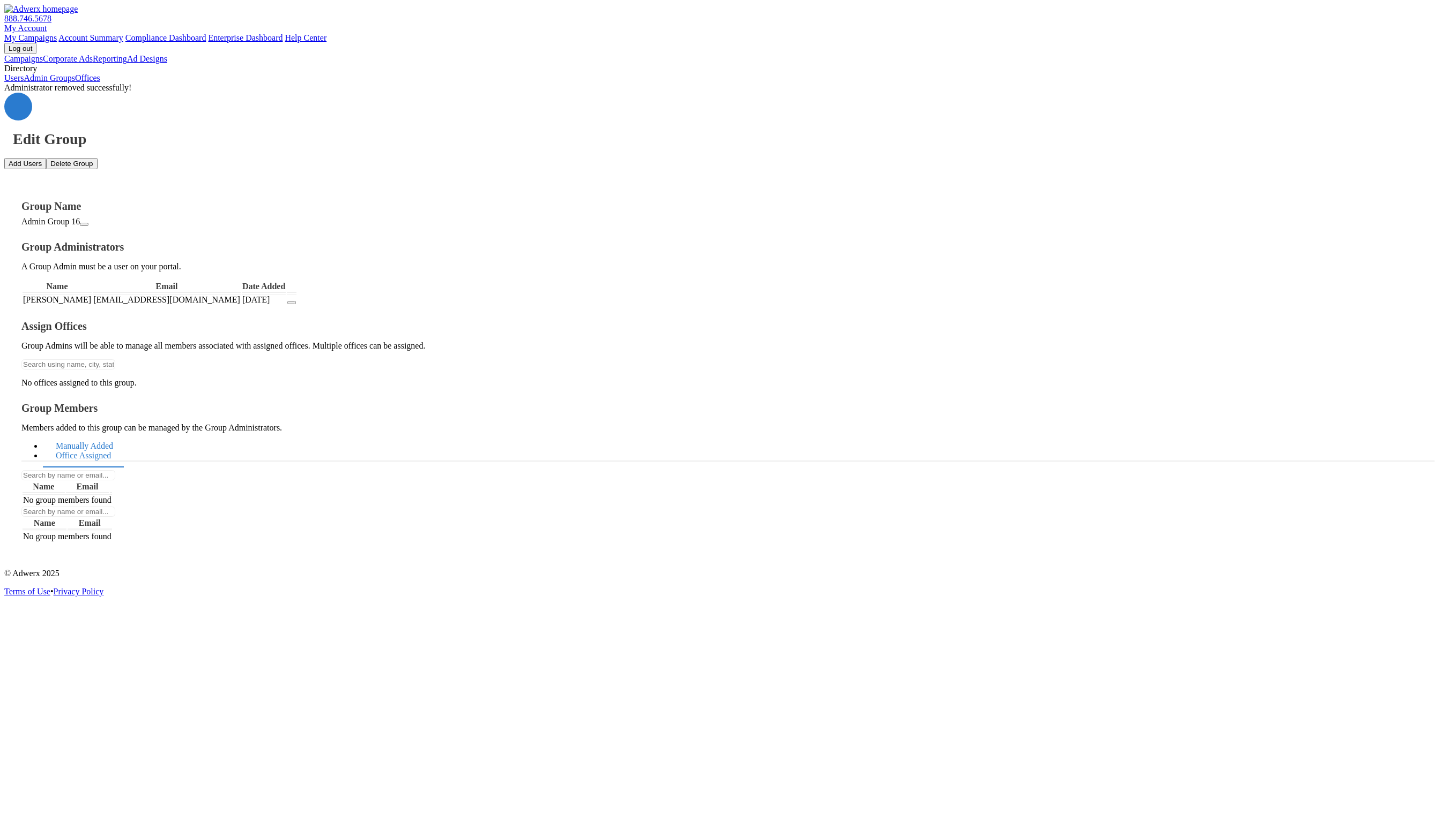
click at [126, 435] on link "Manually Added" at bounding box center [84, 446] width 83 height 23
click at [124, 444] on link "Office Assigned" at bounding box center [83, 456] width 81 height 23
click at [126, 435] on link "Manually Added" at bounding box center [84, 446] width 83 height 23
click at [115, 368] on input "text" at bounding box center [68, 364] width 94 height 10
type input "r"
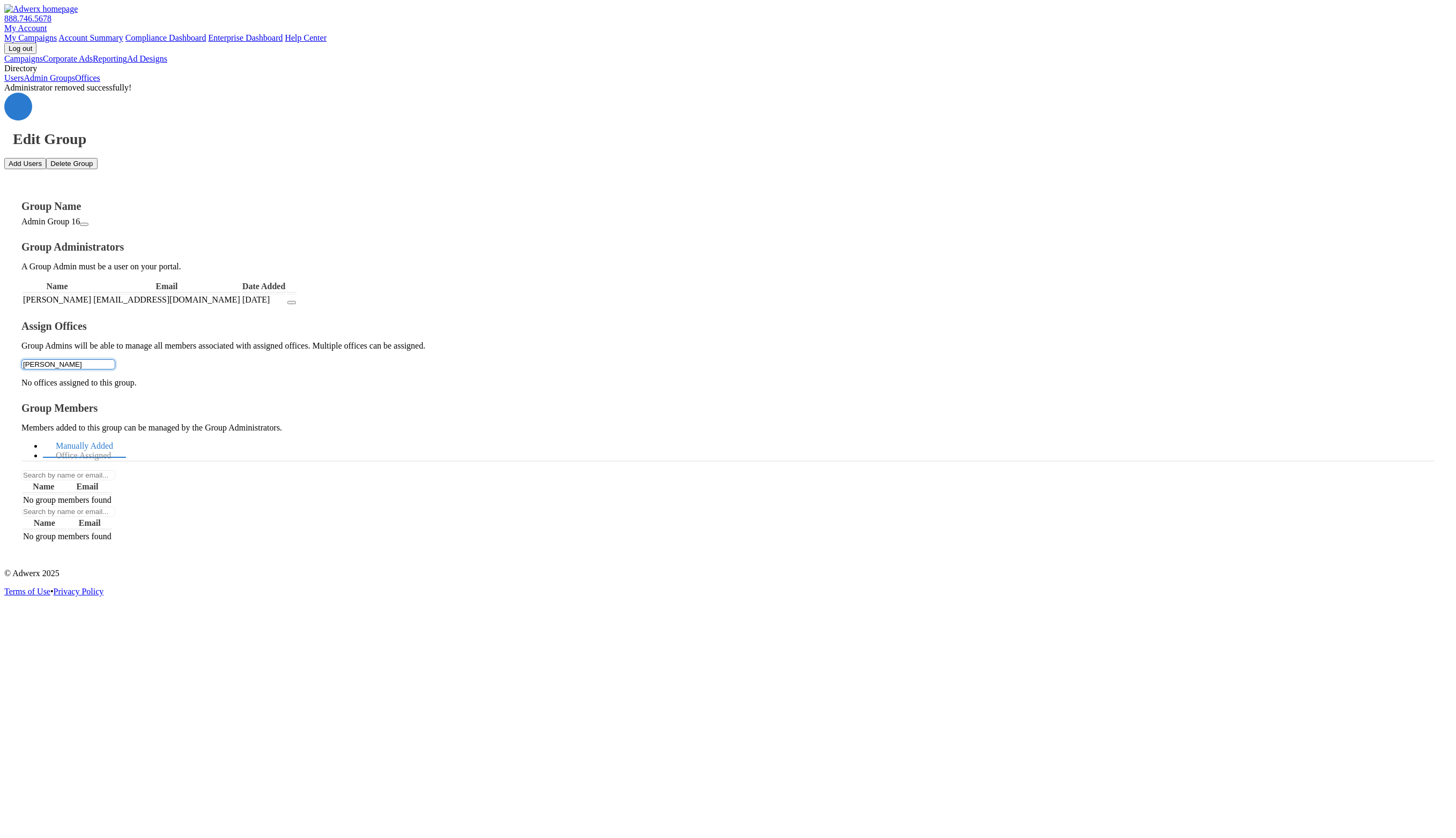
type input "jon"
click at [251, 838] on button "Jon's Place 1" at bounding box center [728, 845] width 1456 height 14
click at [124, 436] on link "Office Assigned" at bounding box center [83, 448] width 81 height 23
click at [115, 363] on input "text" at bounding box center [68, 364] width 94 height 10
type input "jon"
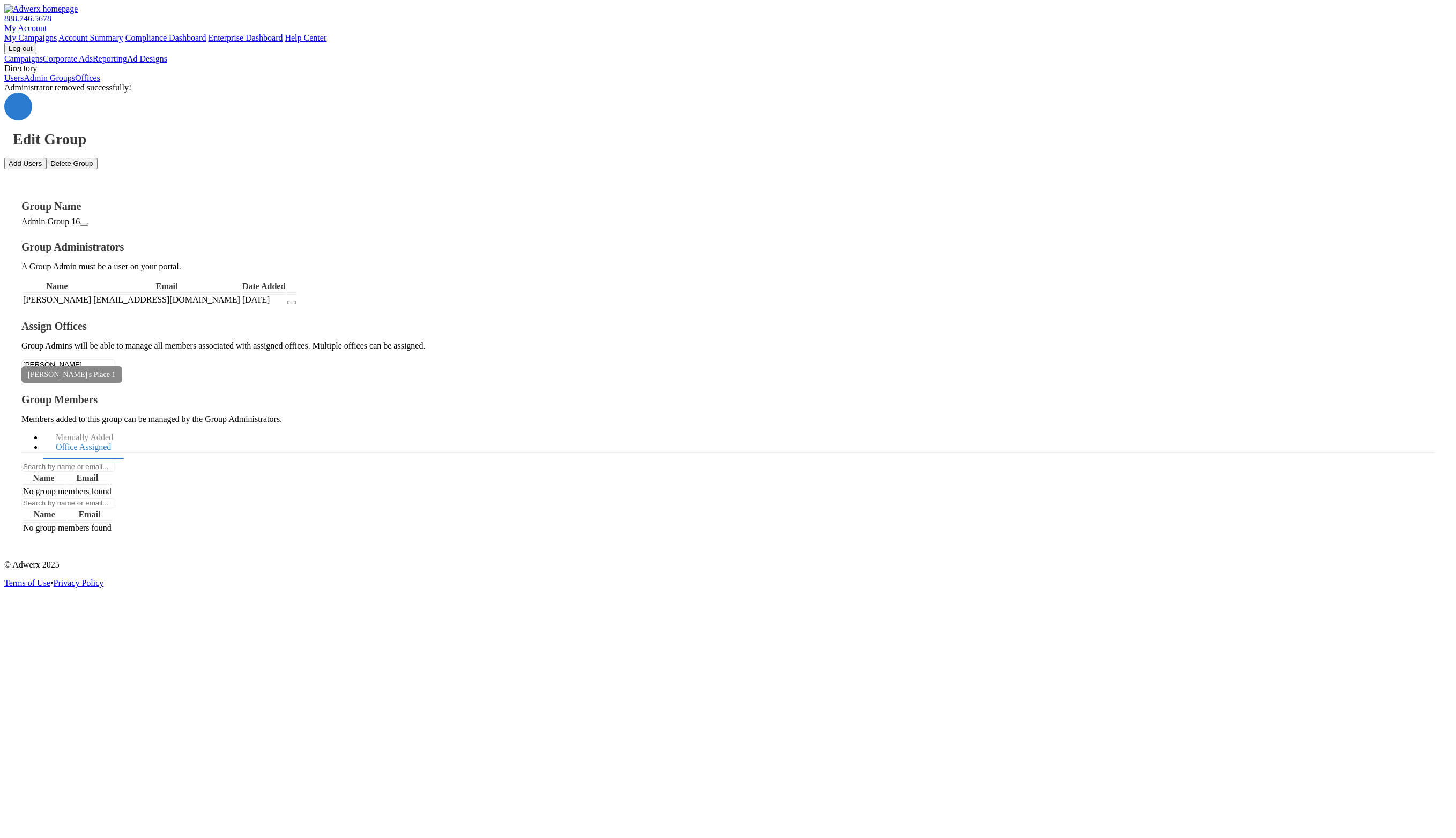
click at [182, 838] on button "Jon's Place 2" at bounding box center [728, 845] width 1456 height 14
click at [1107, 494] on div "Administrator removed successfully! Edit Group Add Users Delete Group Group Nam…" at bounding box center [728, 317] width 1447 height 468
click at [124, 436] on link "Office Assigned" at bounding box center [83, 448] width 81 height 23
click at [126, 427] on link "Manually Added" at bounding box center [84, 438] width 83 height 23
click at [124, 436] on link "Office Assigned" at bounding box center [83, 448] width 81 height 23
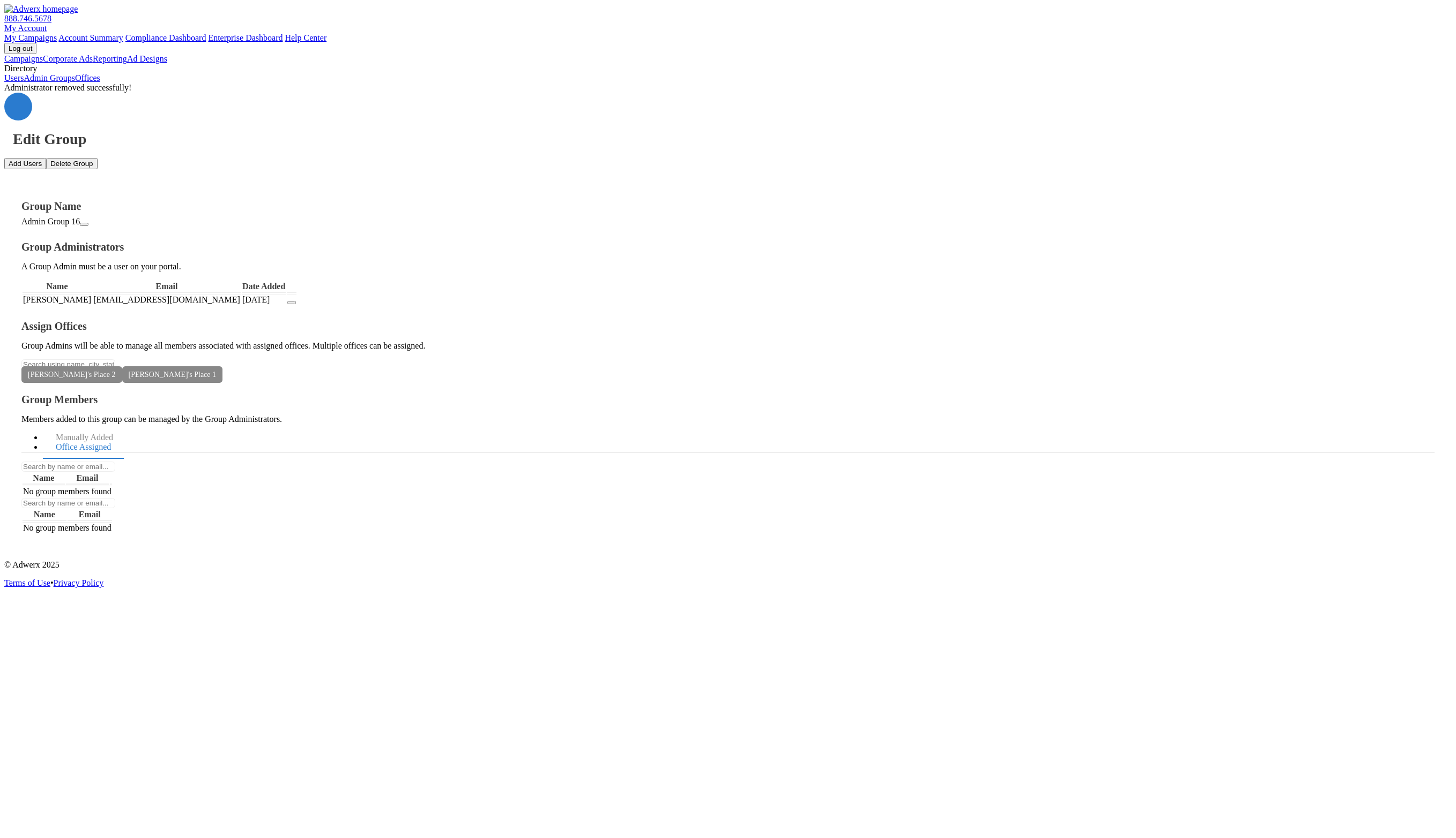
drag, startPoint x: 285, startPoint y: 391, endPoint x: 200, endPoint y: 396, distance: 85.1
click at [216, 378] on icon at bounding box center [216, 374] width 0 height 8
click at [116, 378] on icon at bounding box center [116, 374] width 0 height 8
